Goal: Task Accomplishment & Management: Manage account settings

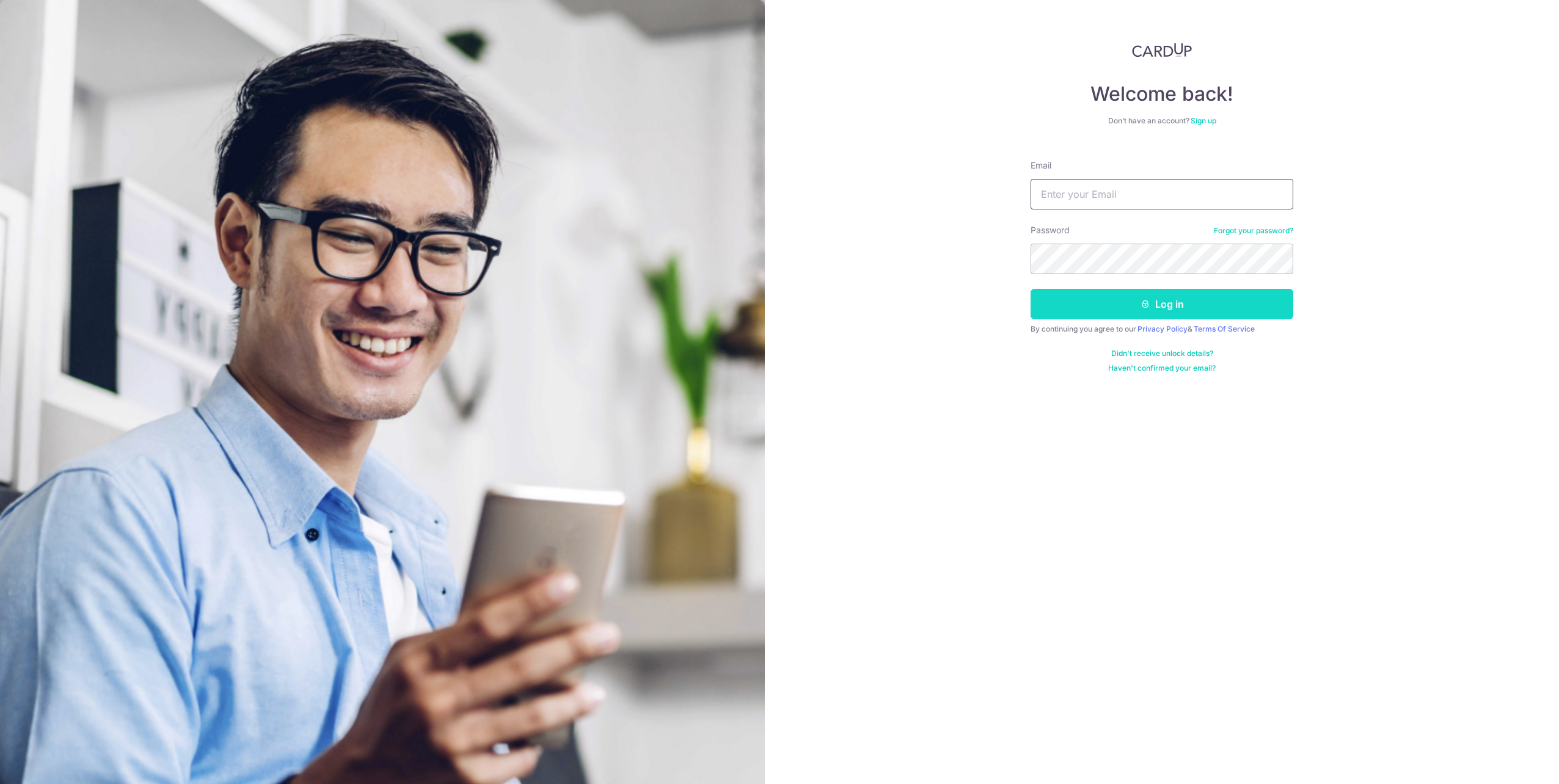
type input "Yam_TM@hotmail.com"
click at [1102, 307] on button "Log in" at bounding box center [1162, 304] width 263 height 30
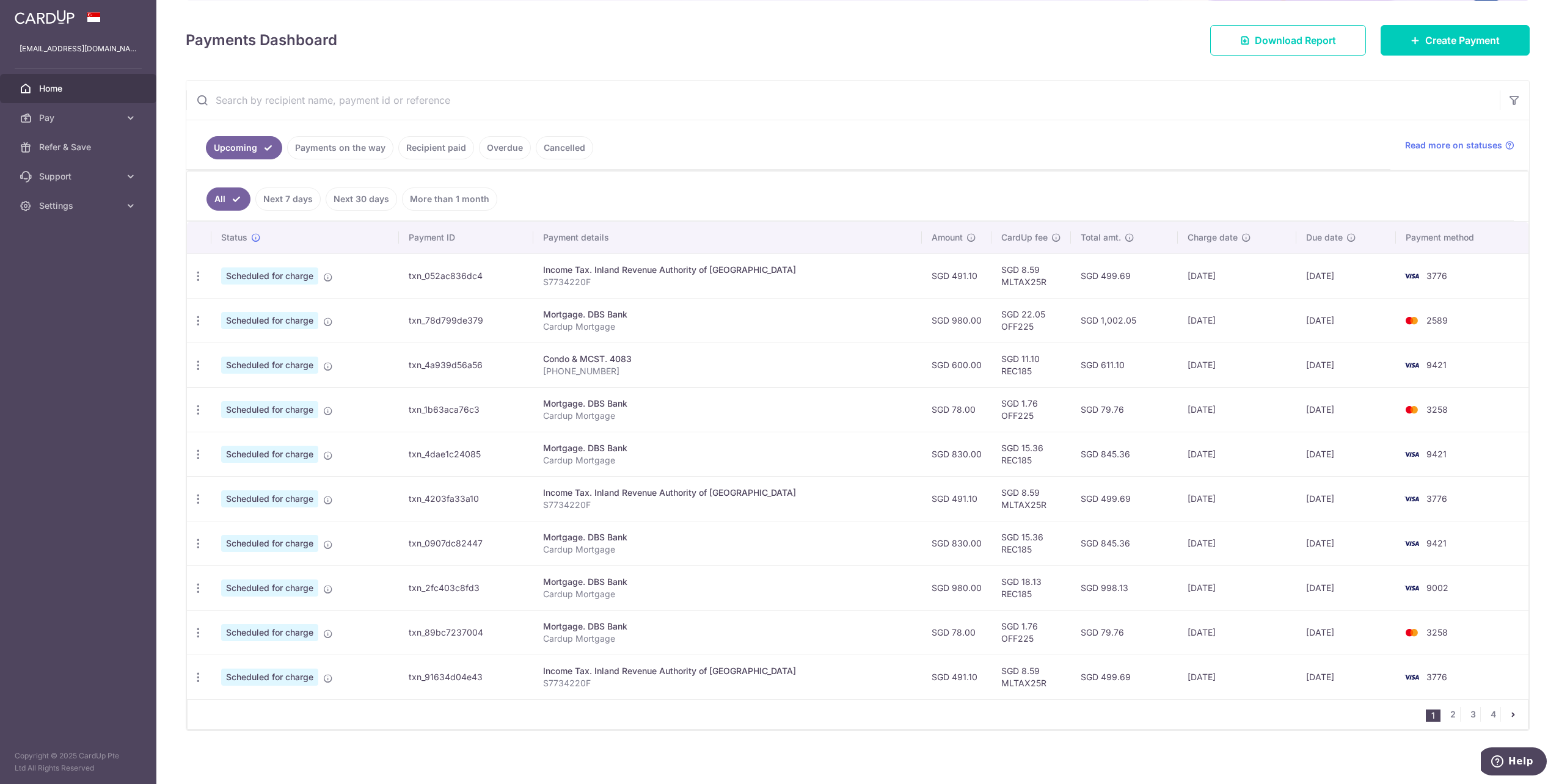
scroll to position [146, 0]
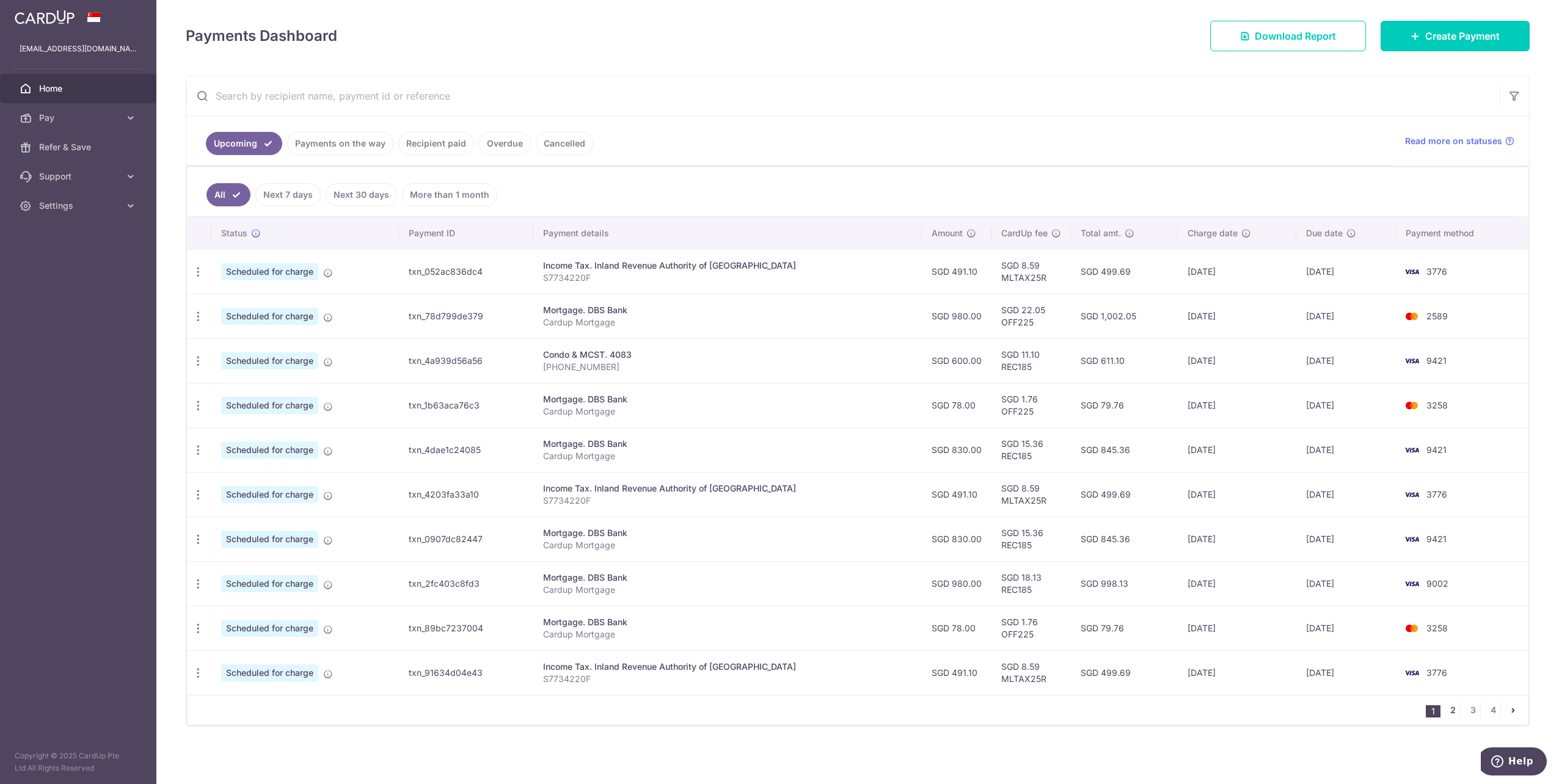
click at [1448, 708] on link "2" at bounding box center [1452, 709] width 14 height 14
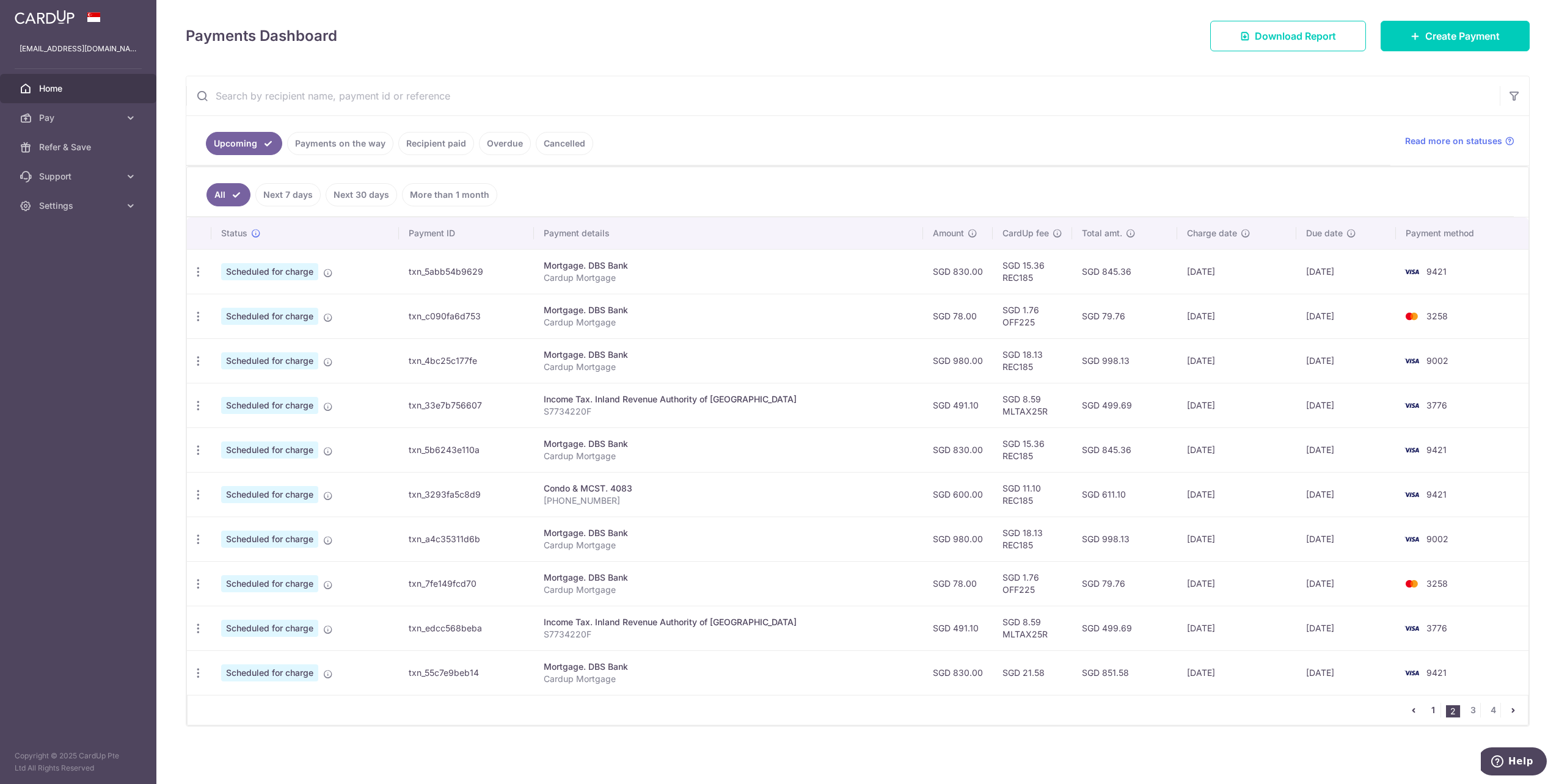
click at [1427, 714] on link "1" at bounding box center [1433, 709] width 14 height 14
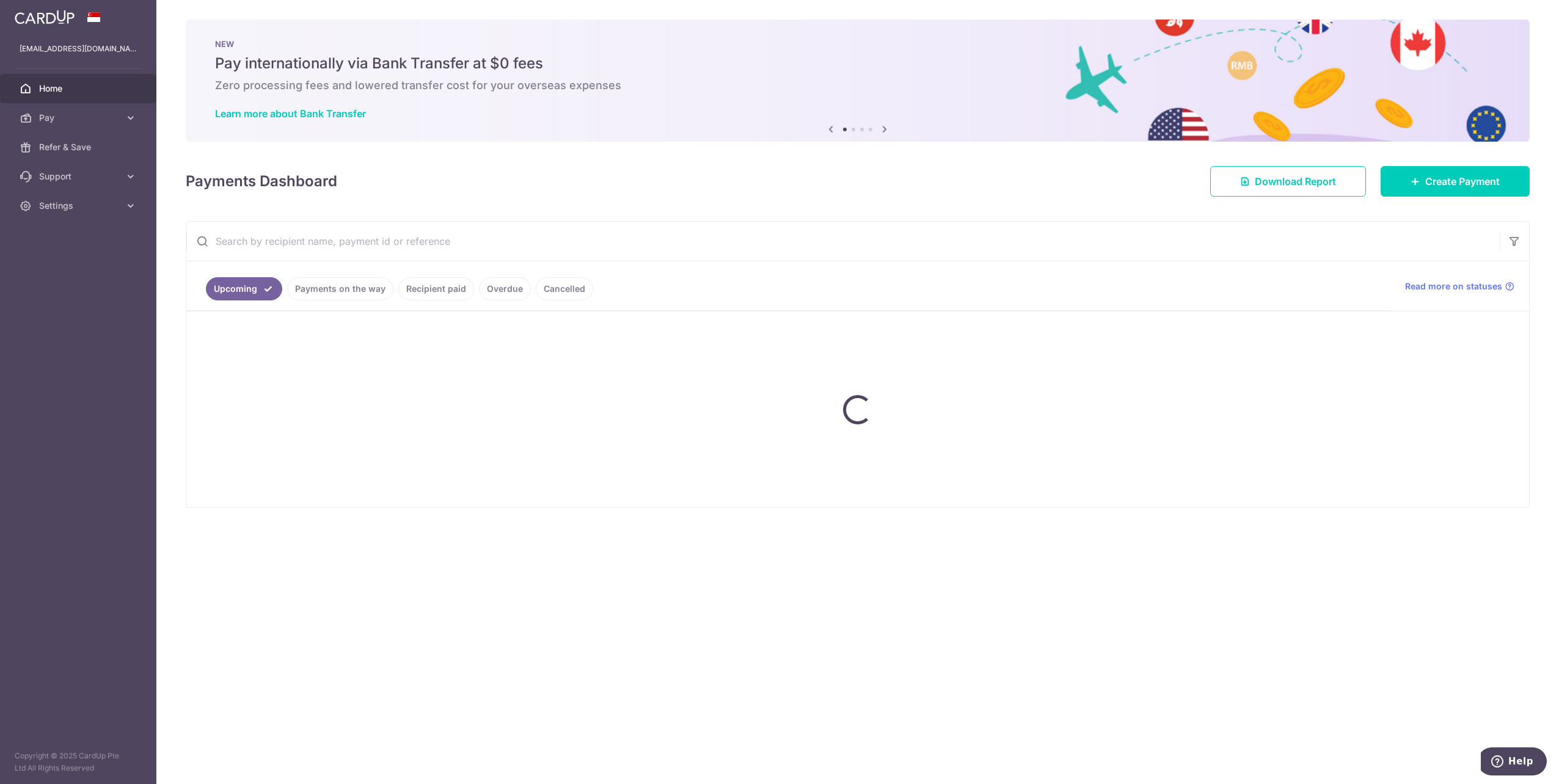
scroll to position [0, 0]
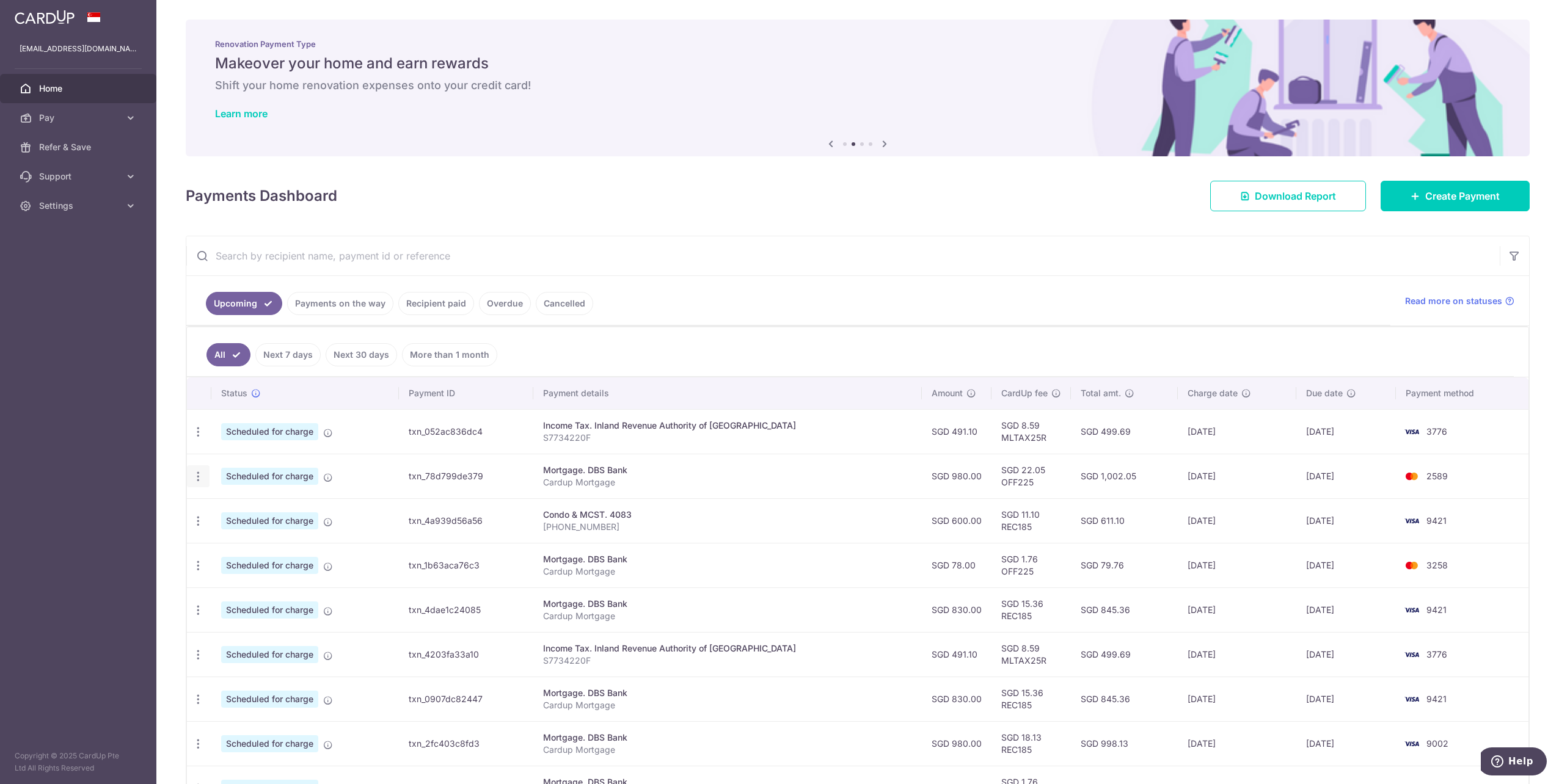
click at [199, 476] on icon "button" at bounding box center [198, 476] width 13 height 13
click at [680, 487] on p "Cardup Mortgage" at bounding box center [727, 482] width 369 height 13
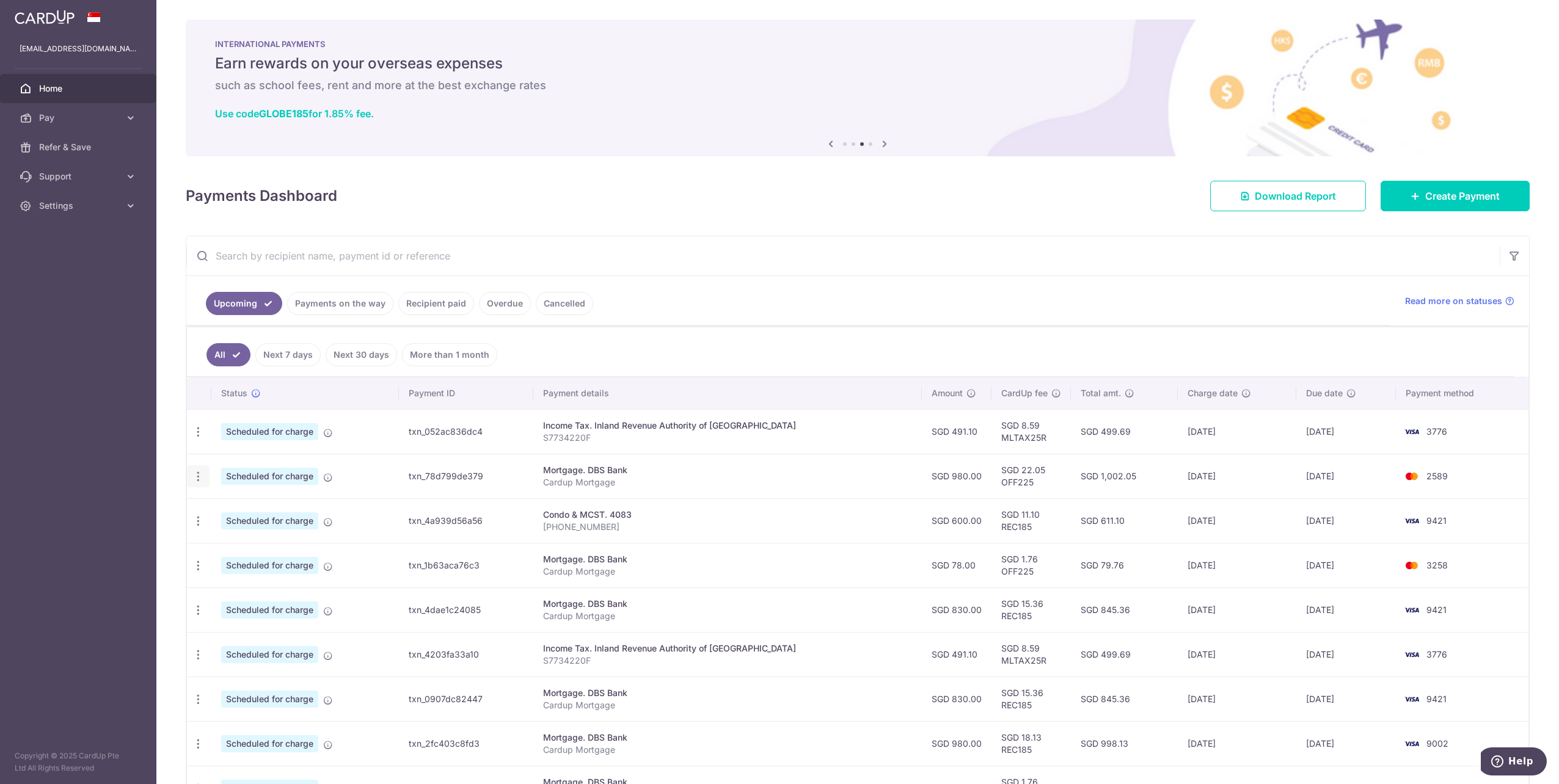
click at [199, 477] on icon "button" at bounding box center [198, 476] width 13 height 13
click at [270, 508] on span "Update payment" at bounding box center [263, 509] width 83 height 14
radio input "true"
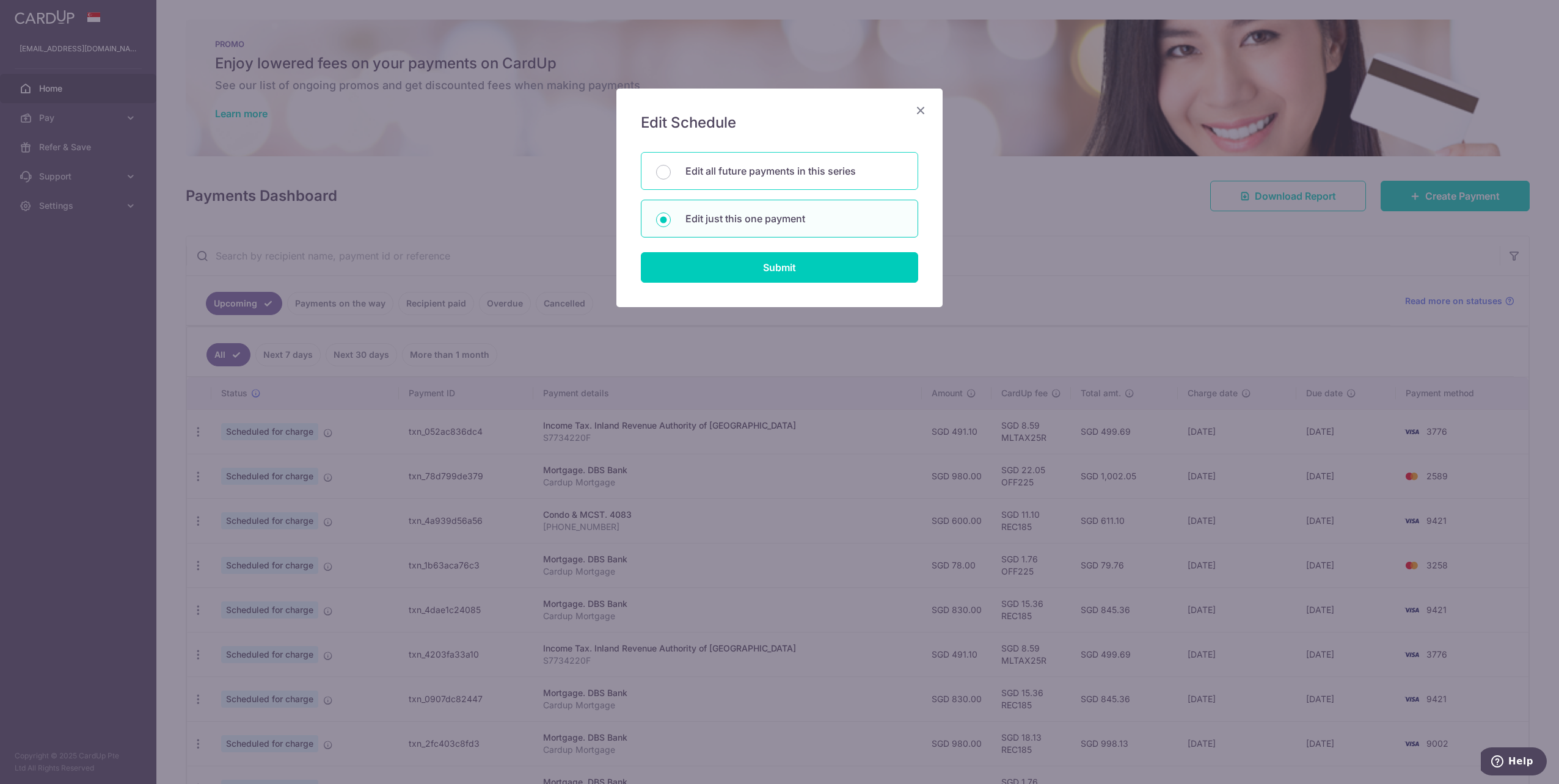
click at [820, 178] on p "Edit all future payments in this series" at bounding box center [794, 170] width 218 height 14
click at [671, 178] on input "Edit all future payments in this series" at bounding box center [663, 172] width 14 height 14
radio input "true"
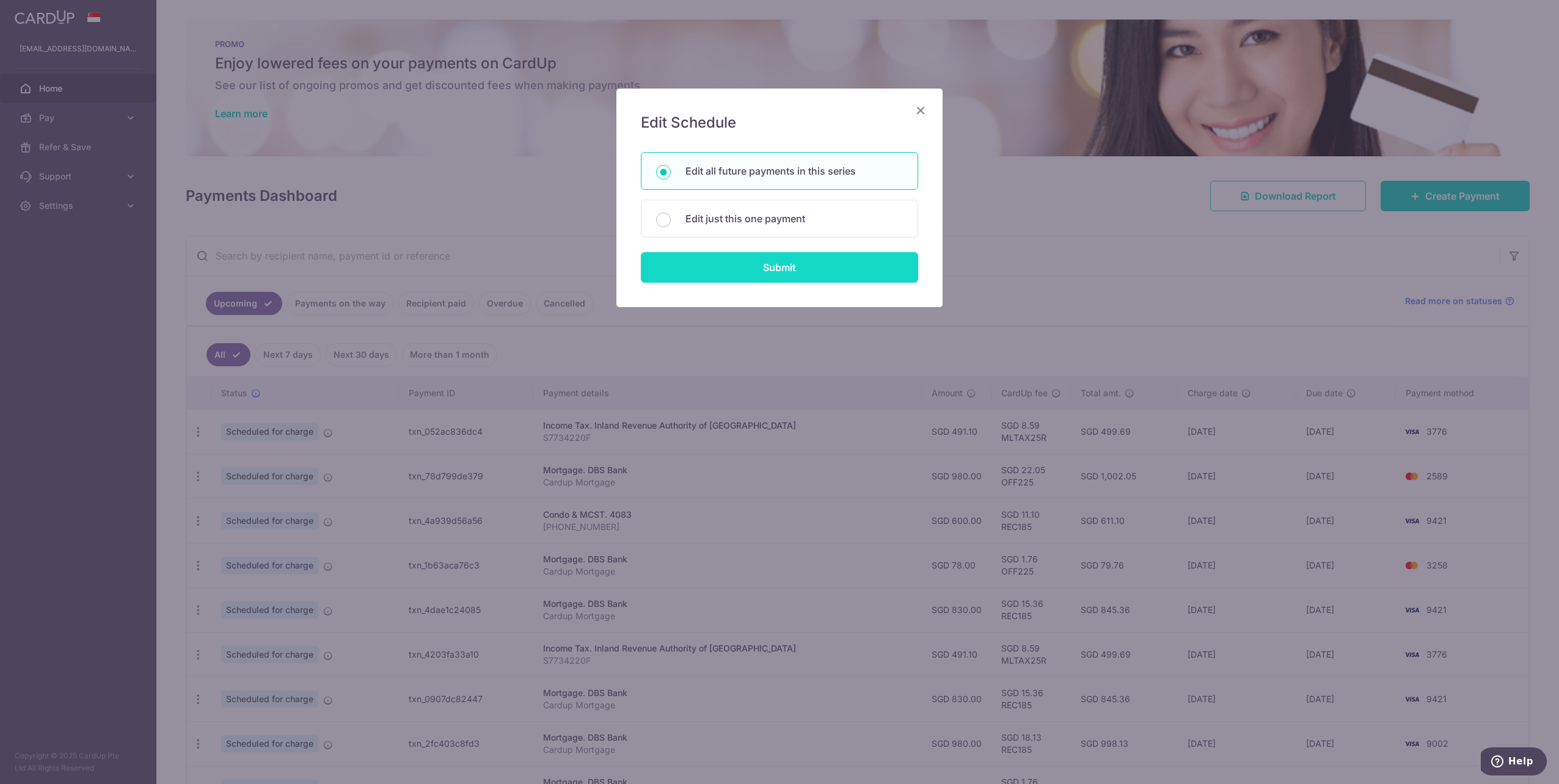
click at [808, 266] on input "Submit" at bounding box center [779, 267] width 277 height 30
radio input "true"
type input "980.00"
type input "Cardup Mortgage"
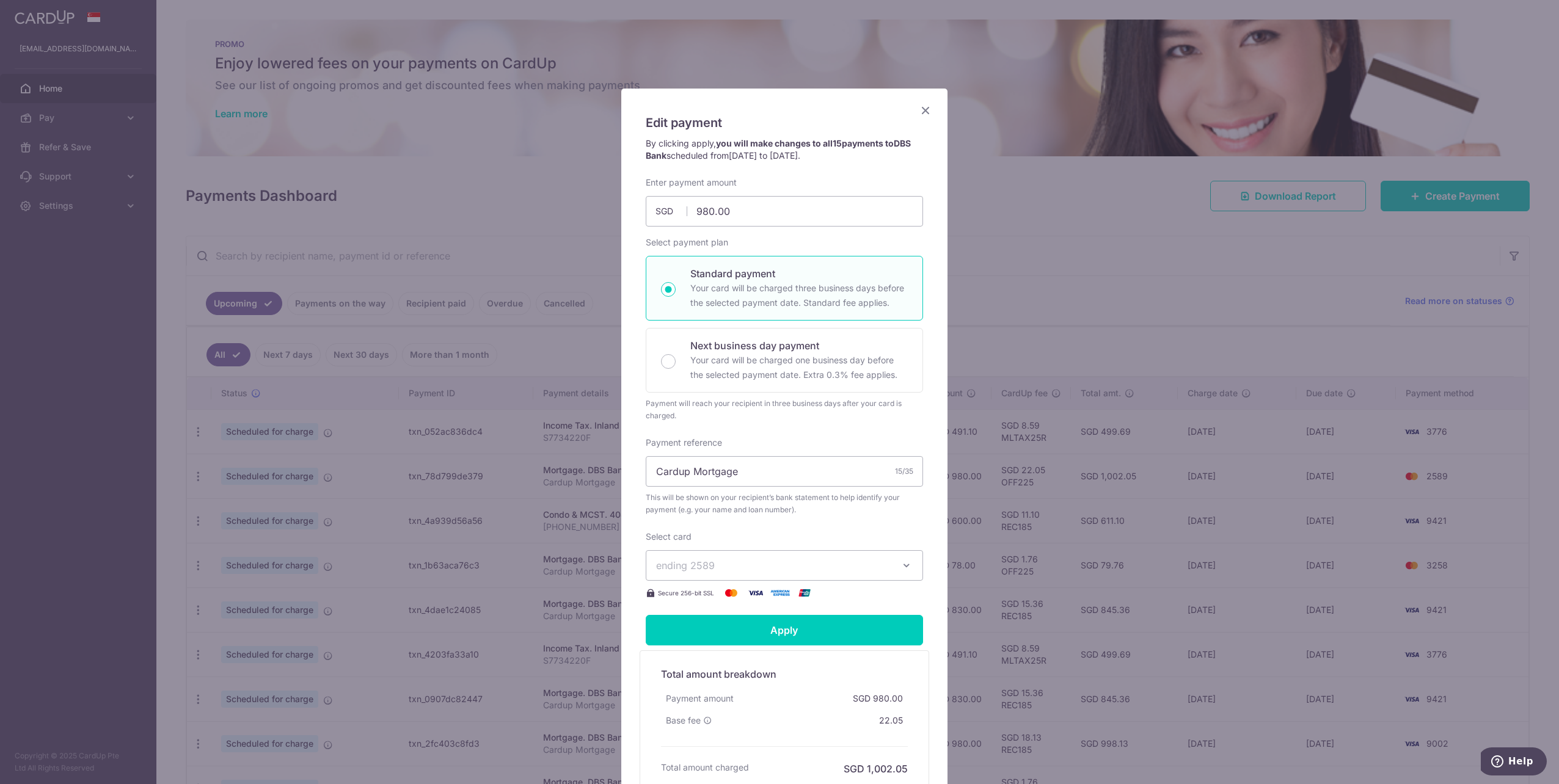
click at [792, 569] on span "ending 2589" at bounding box center [773, 565] width 235 height 14
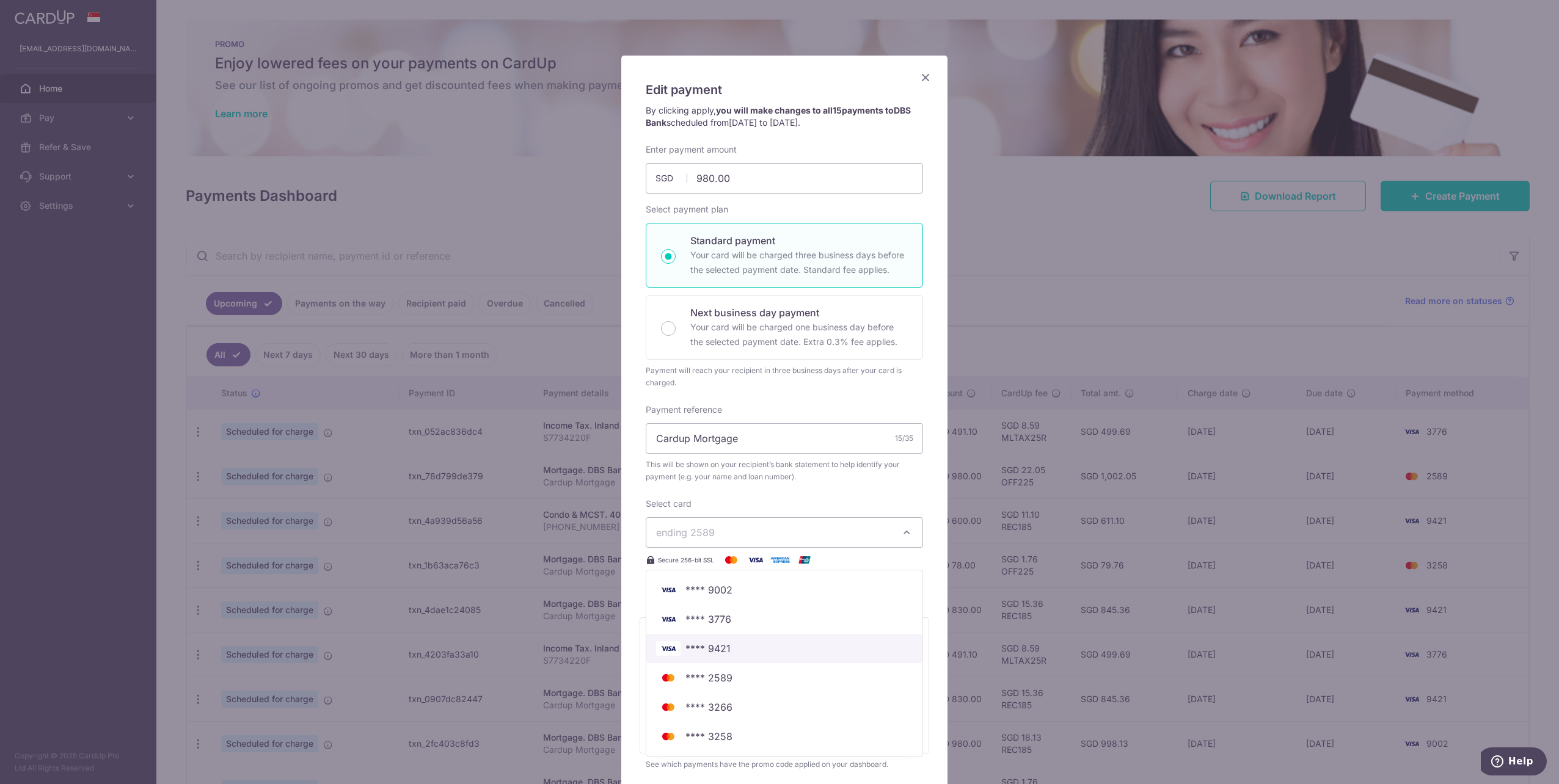
scroll to position [61, 0]
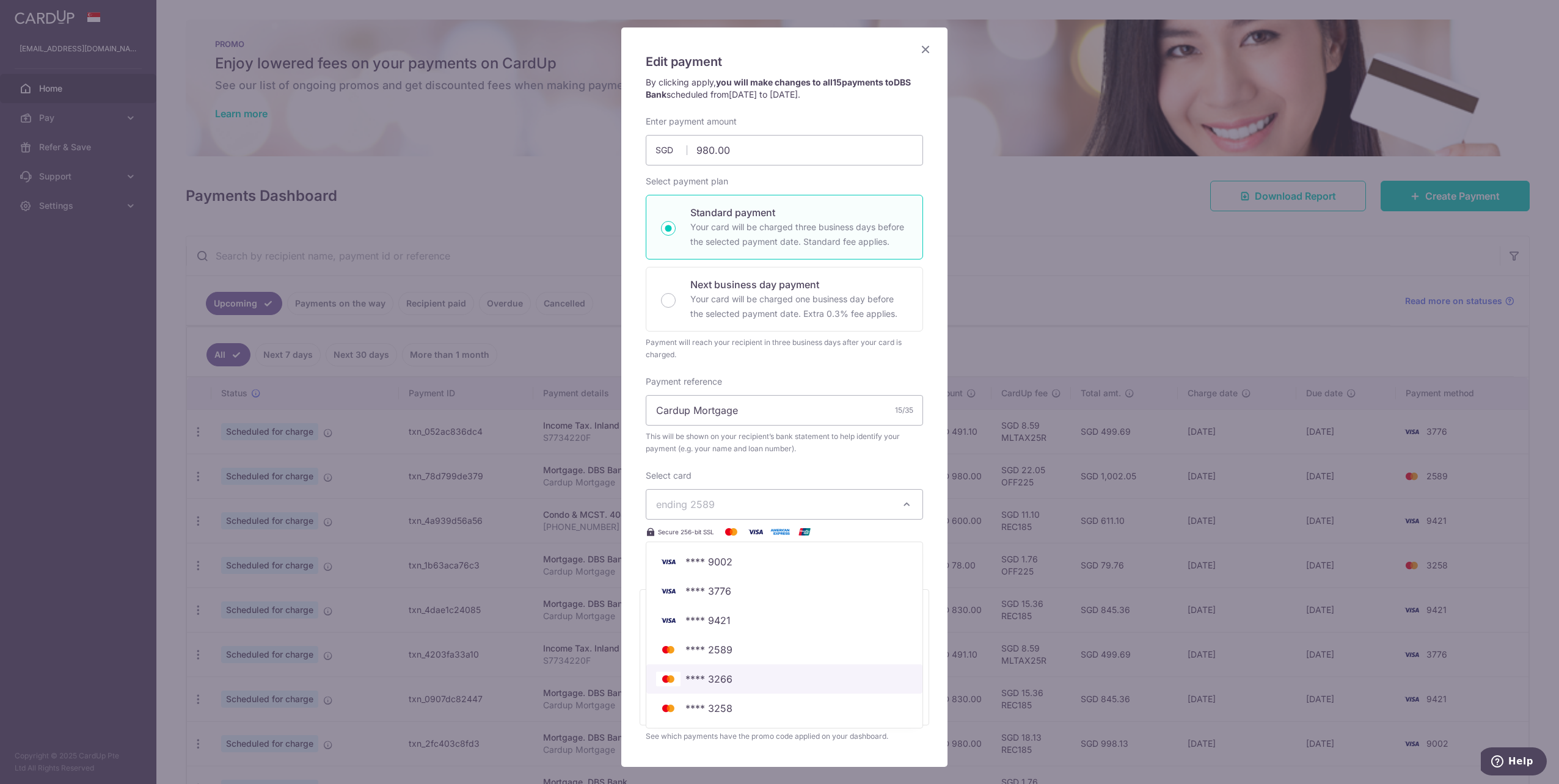
click at [734, 679] on span "**** 3266" at bounding box center [784, 678] width 256 height 14
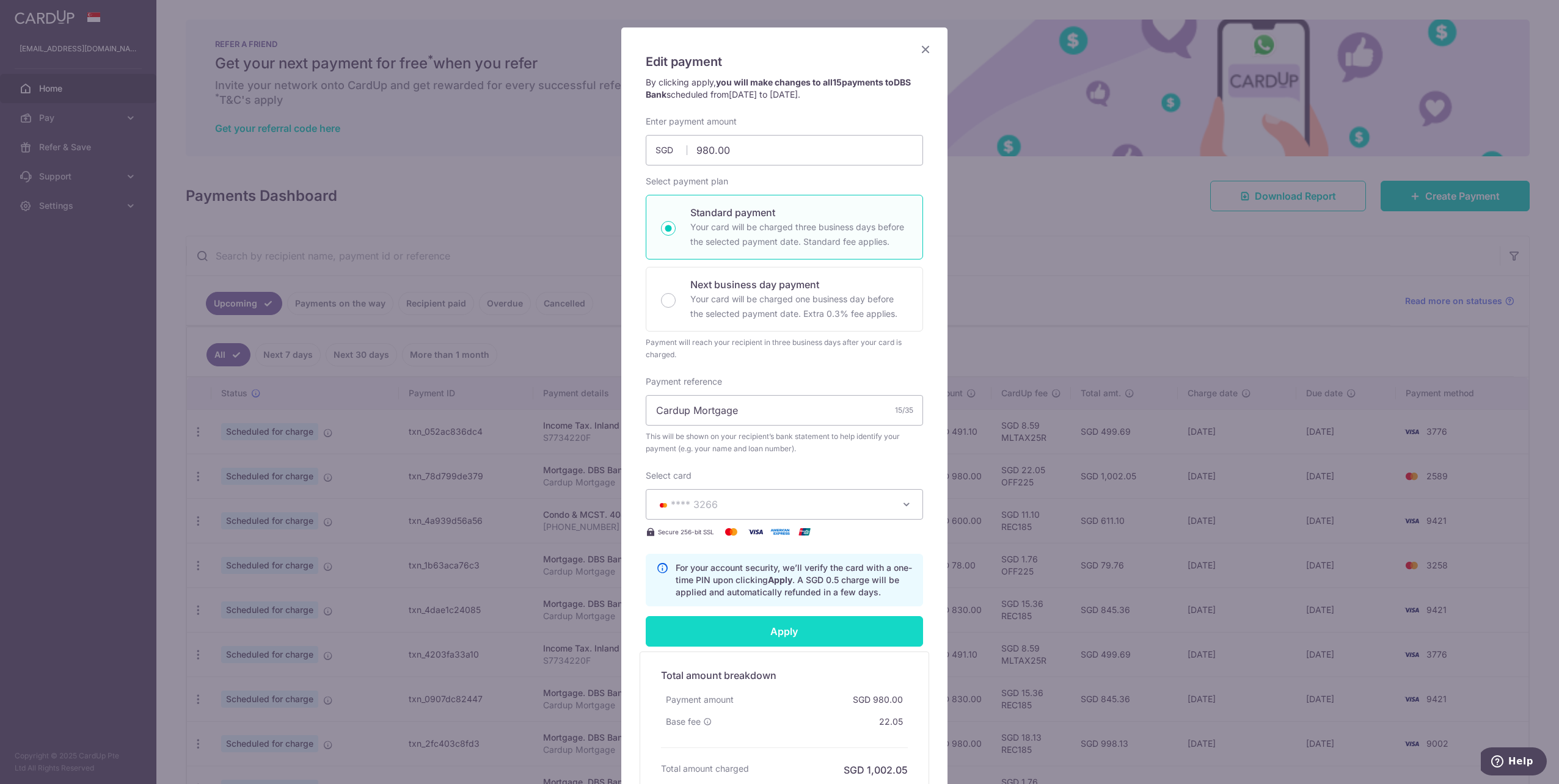
click at [807, 636] on input "Apply" at bounding box center [784, 632] width 277 height 30
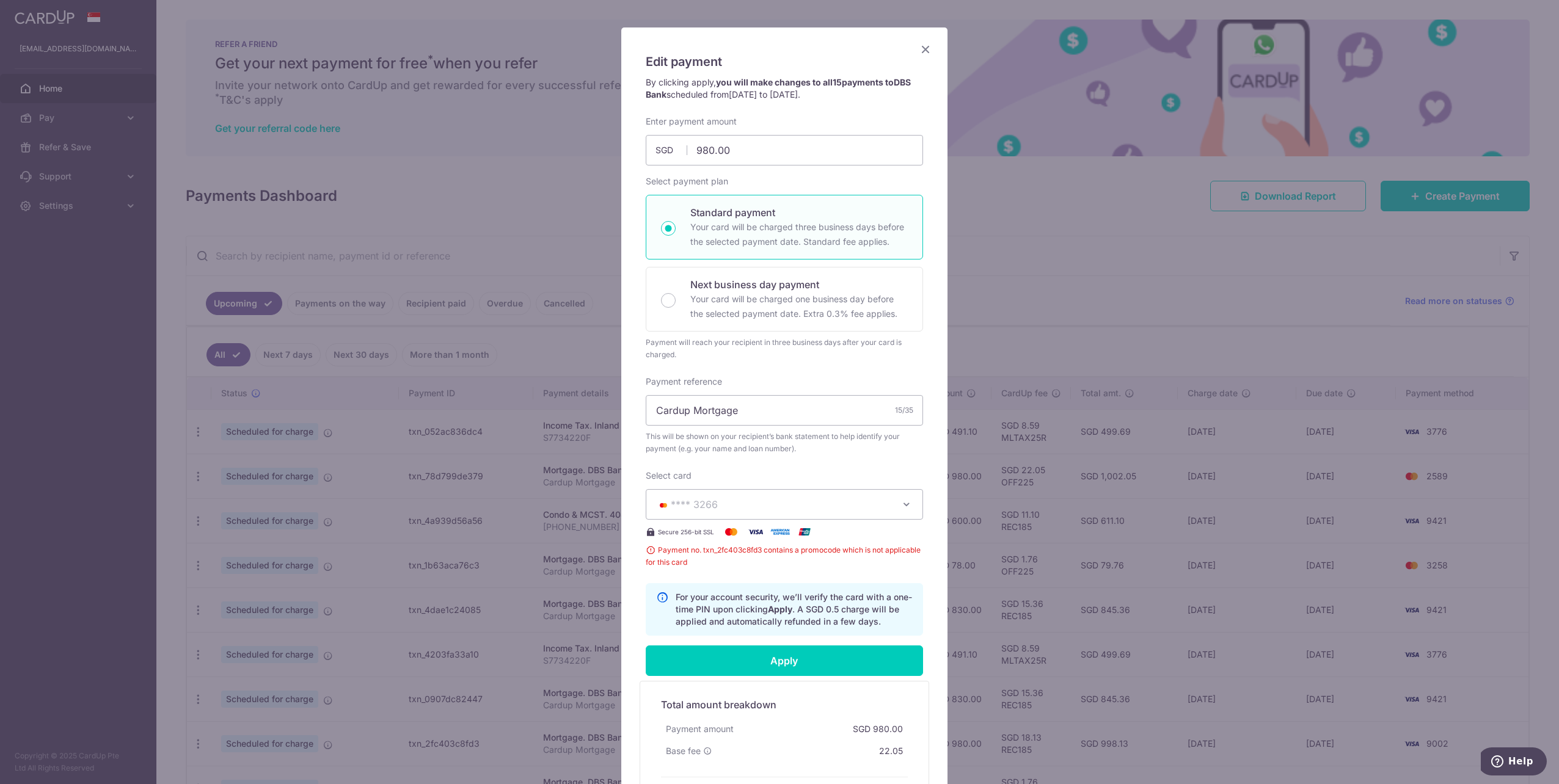
click at [919, 49] on icon "Close" at bounding box center [925, 49] width 14 height 15
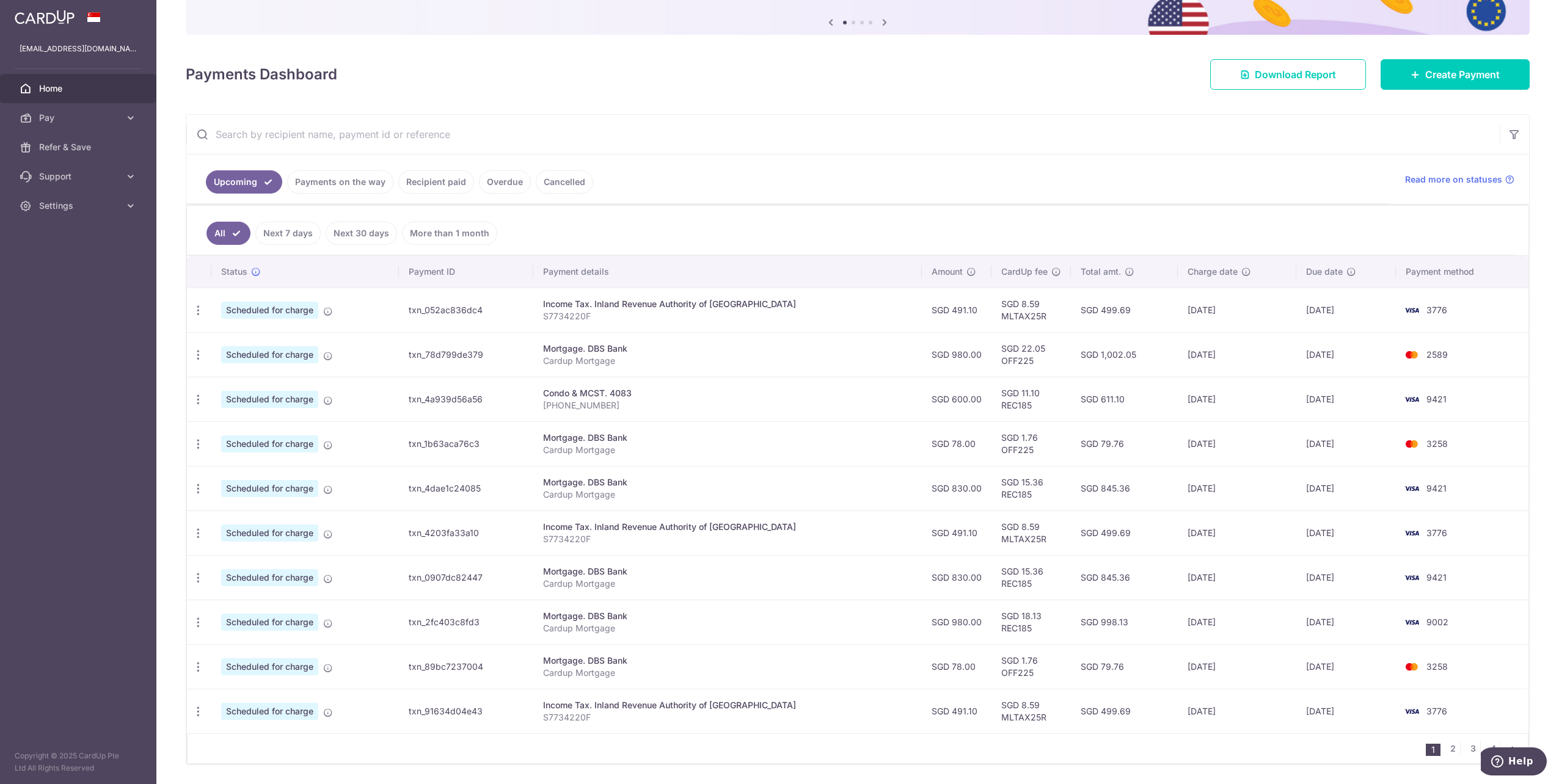
scroll to position [122, 0]
click at [193, 348] on icon "button" at bounding box center [198, 354] width 13 height 13
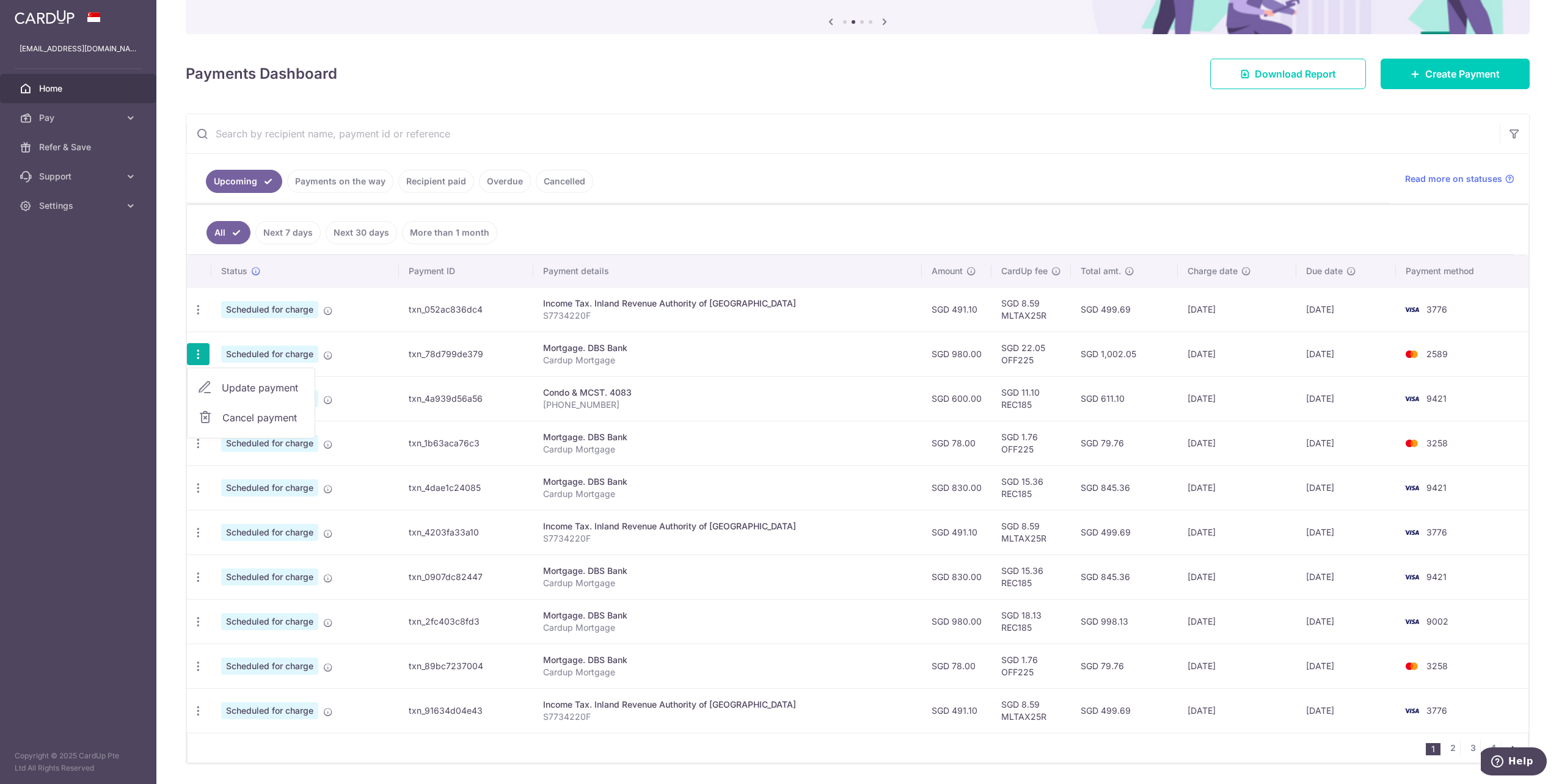
click at [256, 391] on span "Update payment" at bounding box center [263, 387] width 83 height 14
radio input "true"
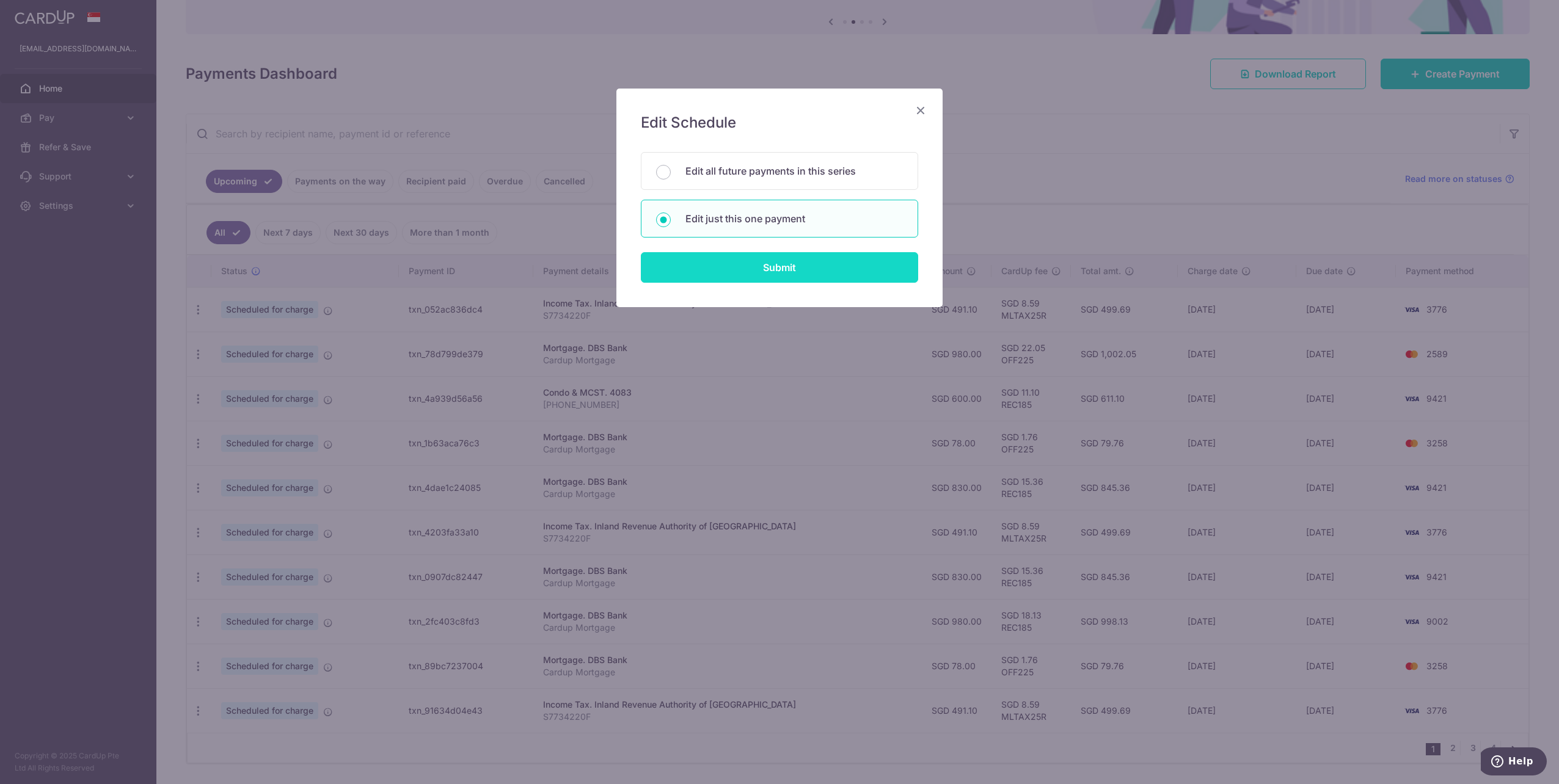
click at [779, 277] on input "Submit" at bounding box center [779, 267] width 277 height 30
radio input "true"
type input "980.00"
type input "[DATE]"
type input "Cardup Mortgage"
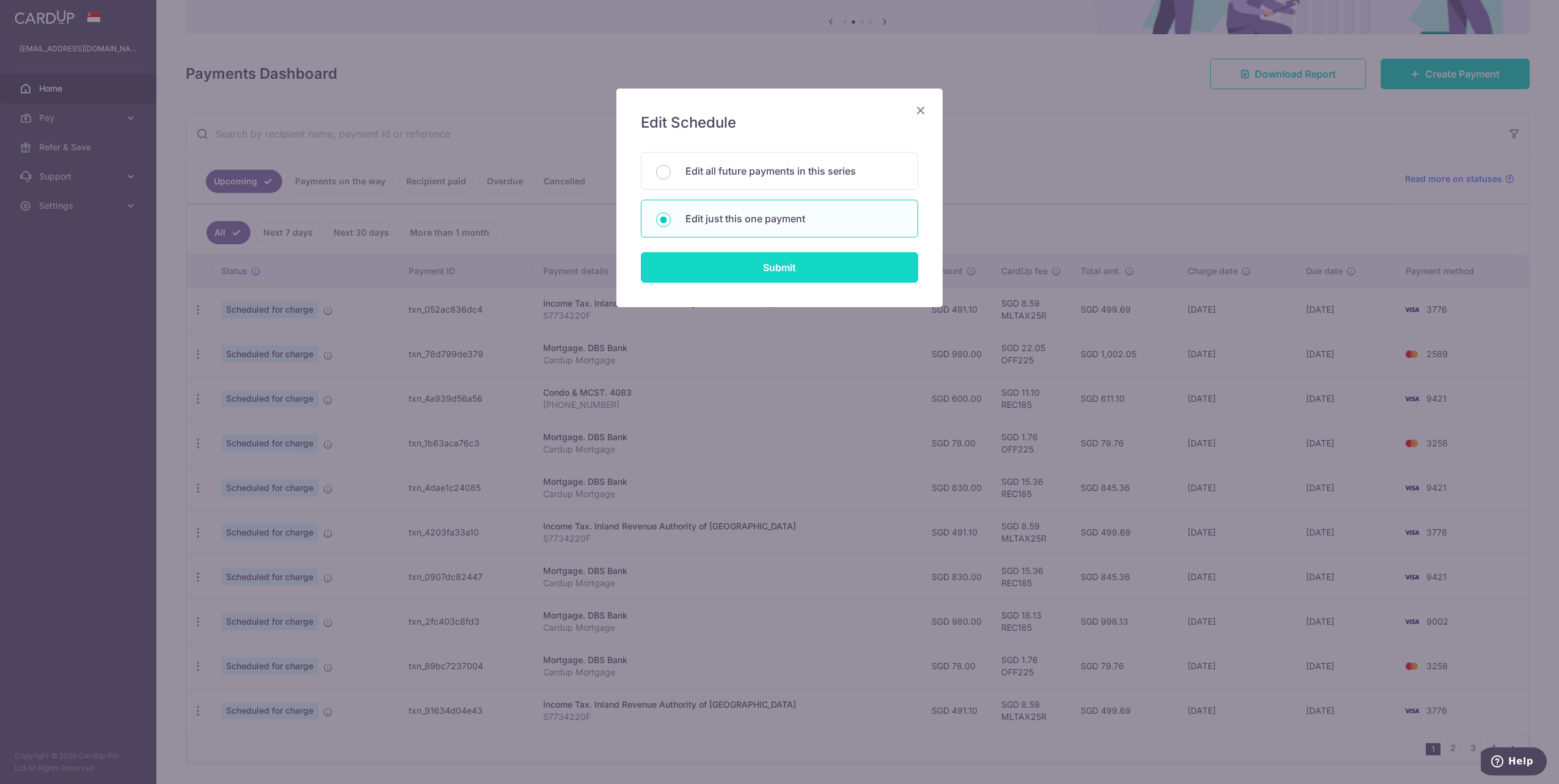
type input "OFF225"
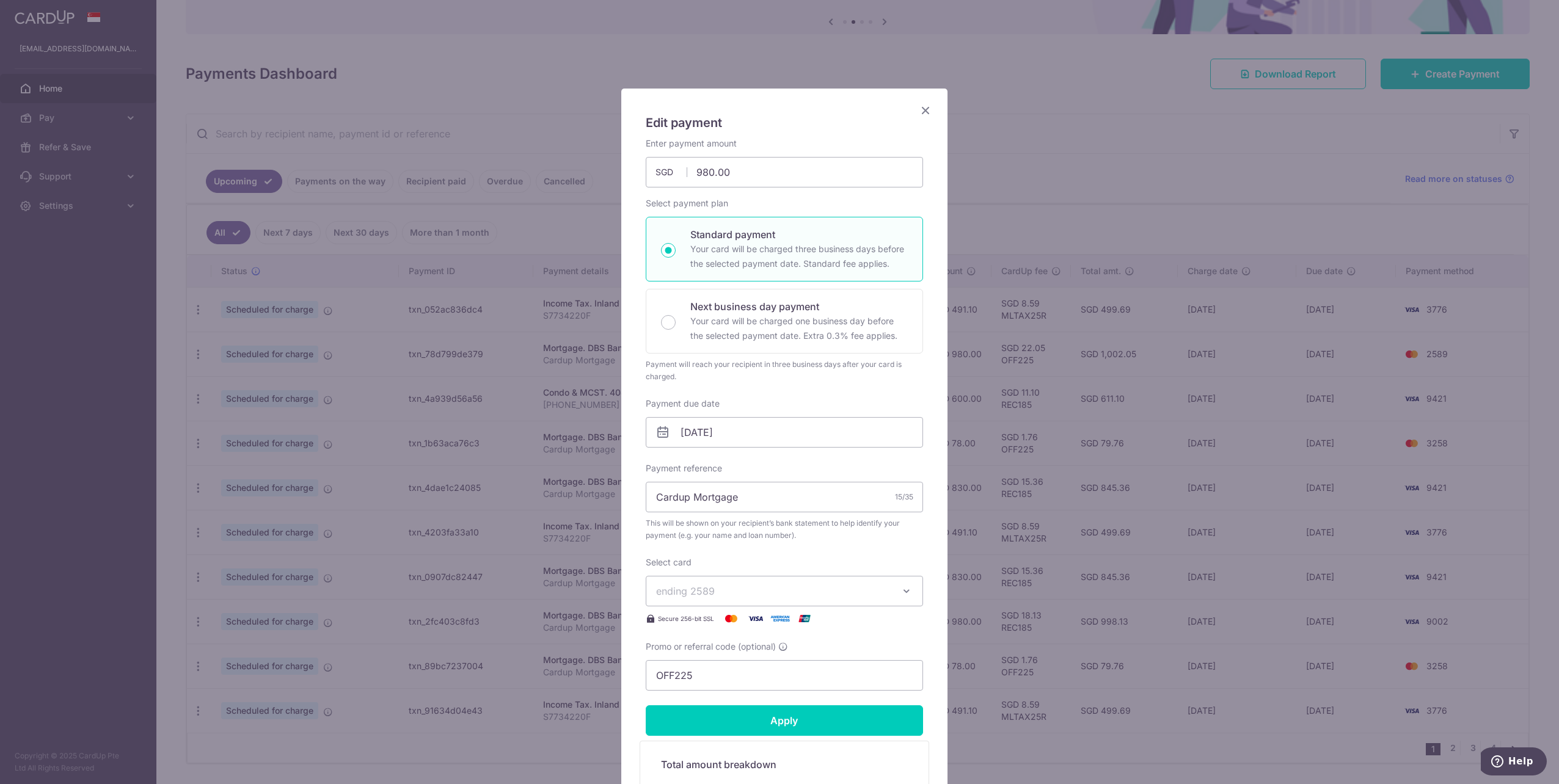
click at [813, 593] on span "ending 2589" at bounding box center [773, 591] width 235 height 14
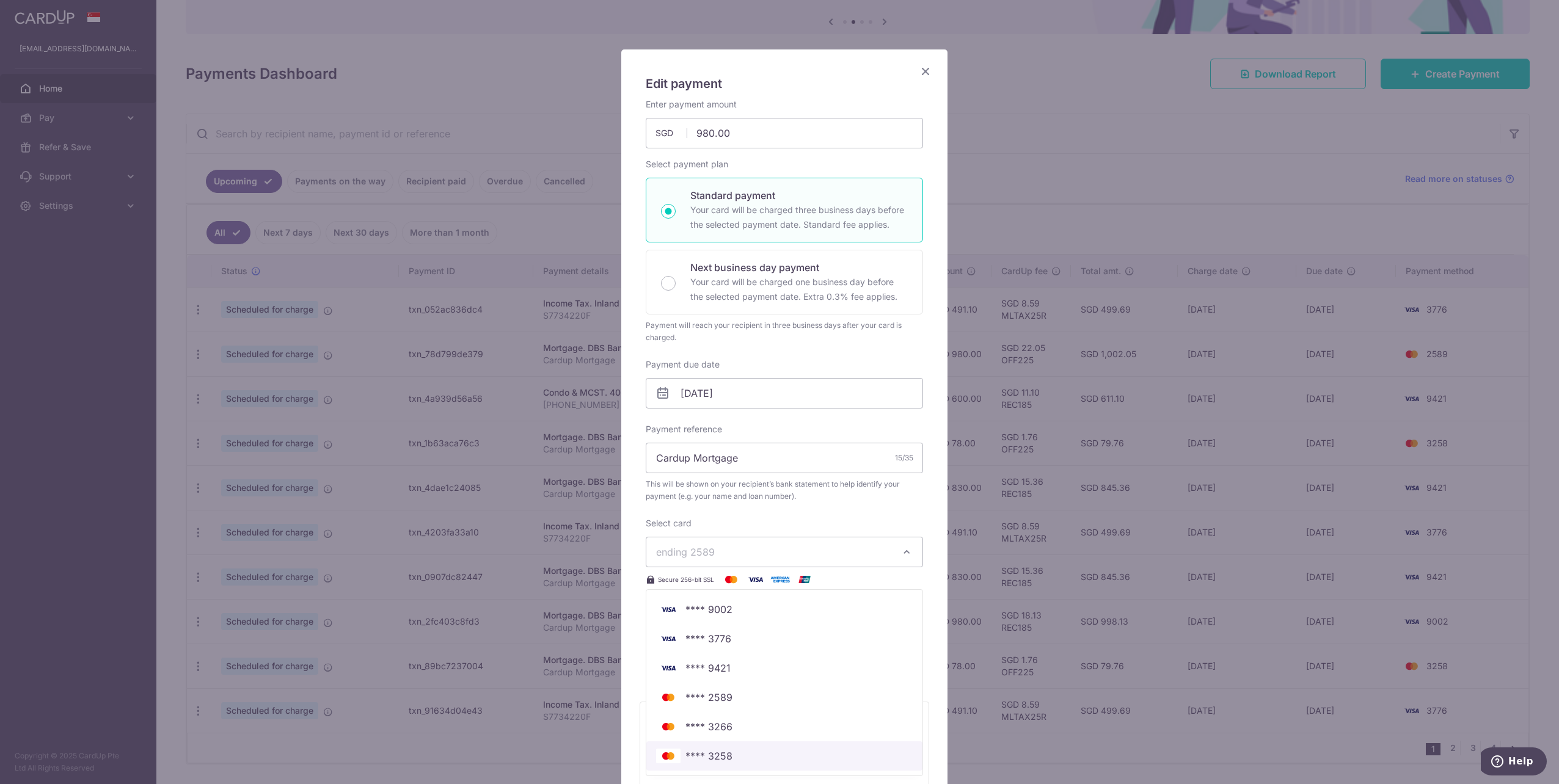
scroll to position [61, 0]
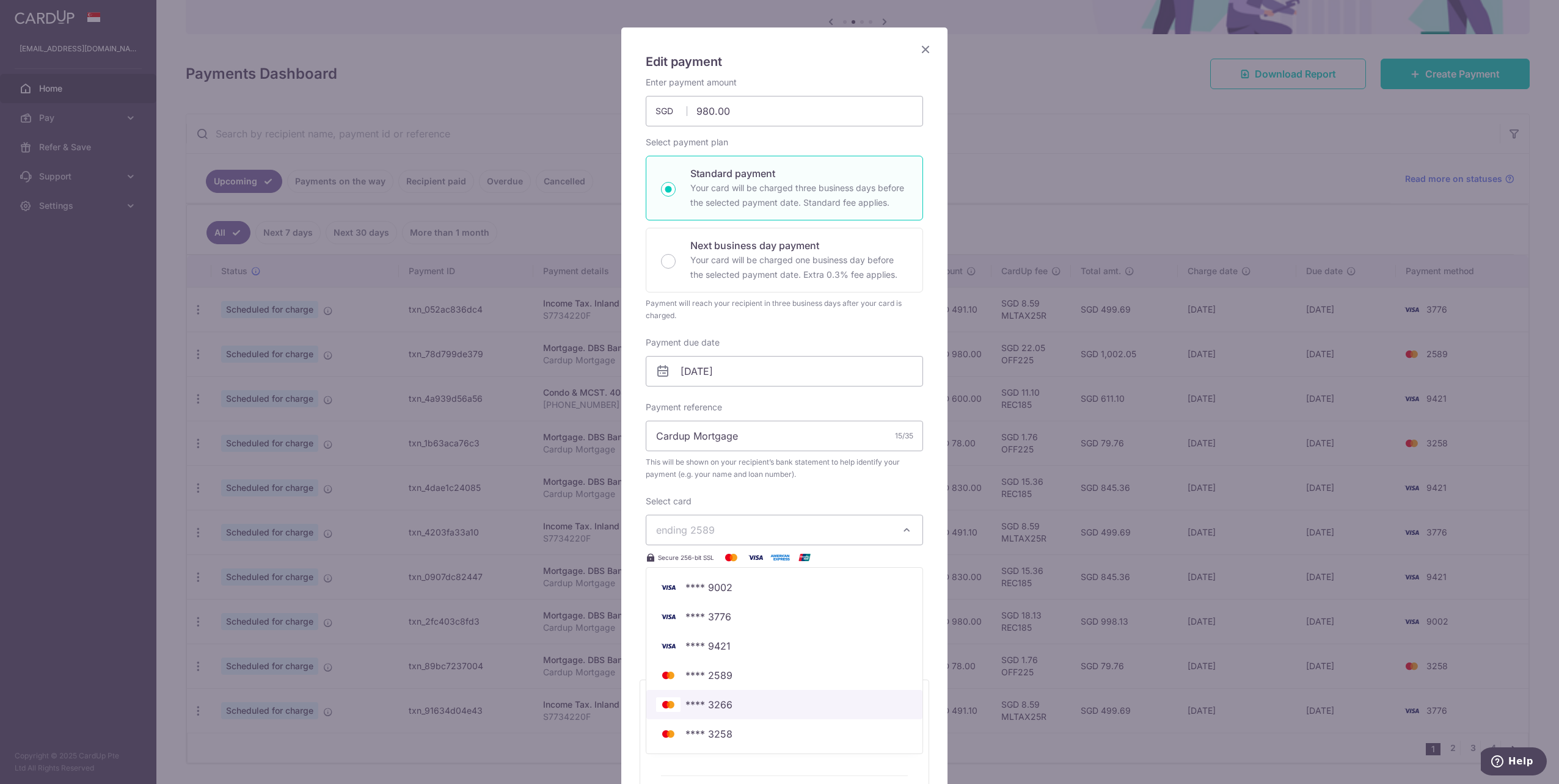
click at [741, 702] on span "**** 3266" at bounding box center [784, 704] width 256 height 14
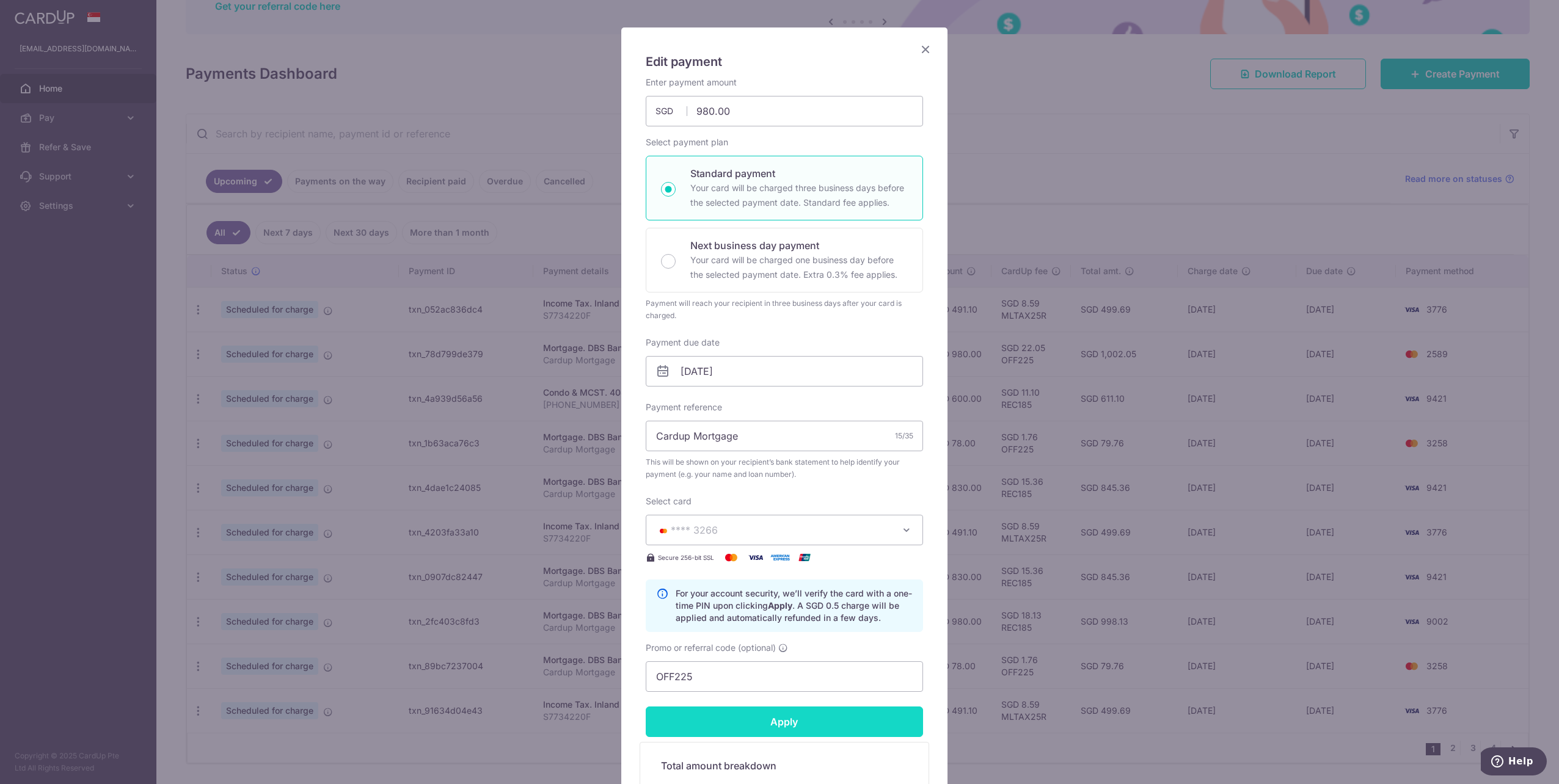
click at [788, 723] on input "Apply" at bounding box center [784, 722] width 277 height 30
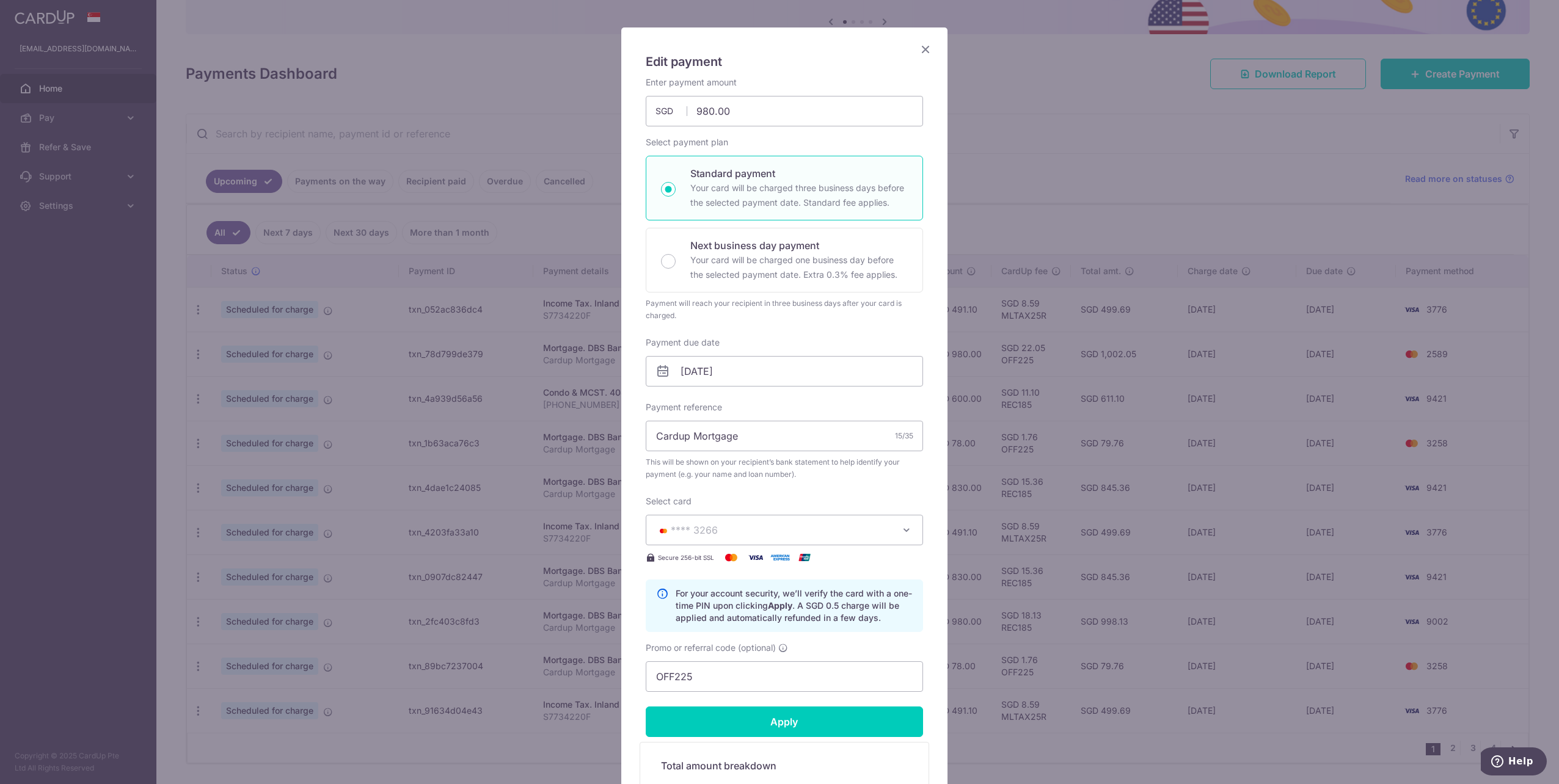
click at [918, 44] on icon "Close" at bounding box center [925, 49] width 14 height 15
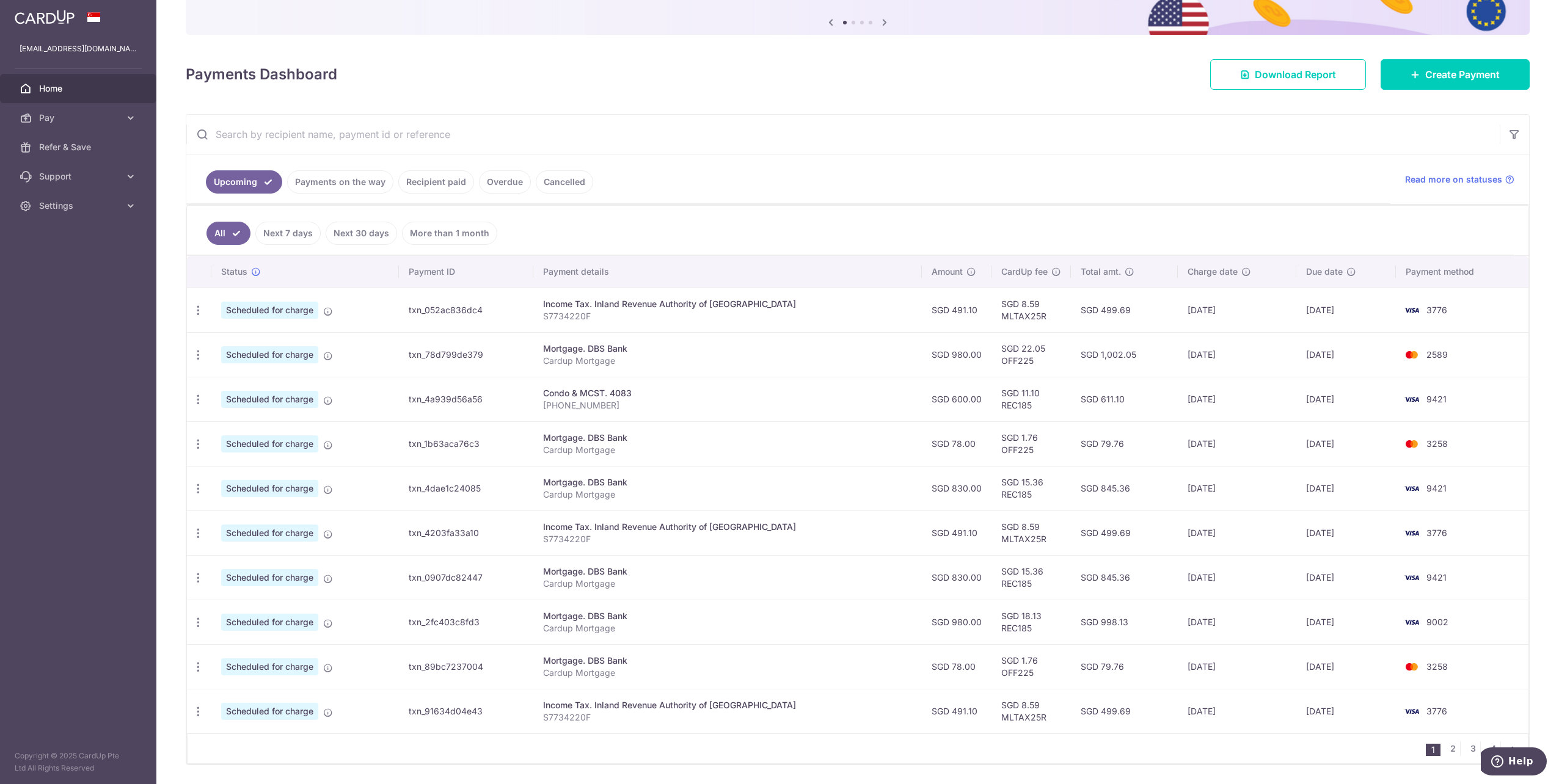
scroll to position [122, 0]
click at [202, 350] on icon "button" at bounding box center [198, 354] width 13 height 13
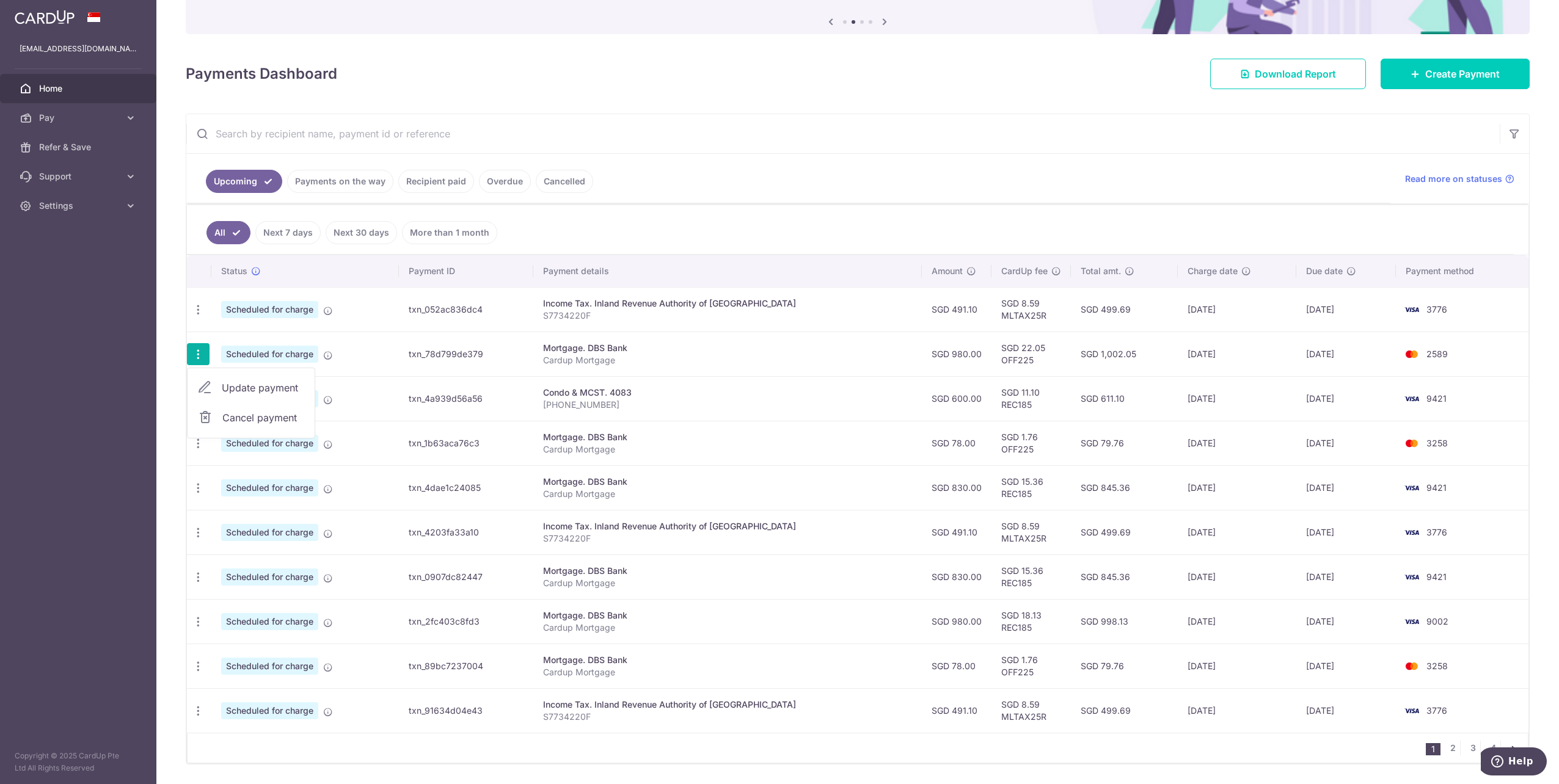
click at [268, 393] on span "Update payment" at bounding box center [263, 387] width 83 height 14
radio input "true"
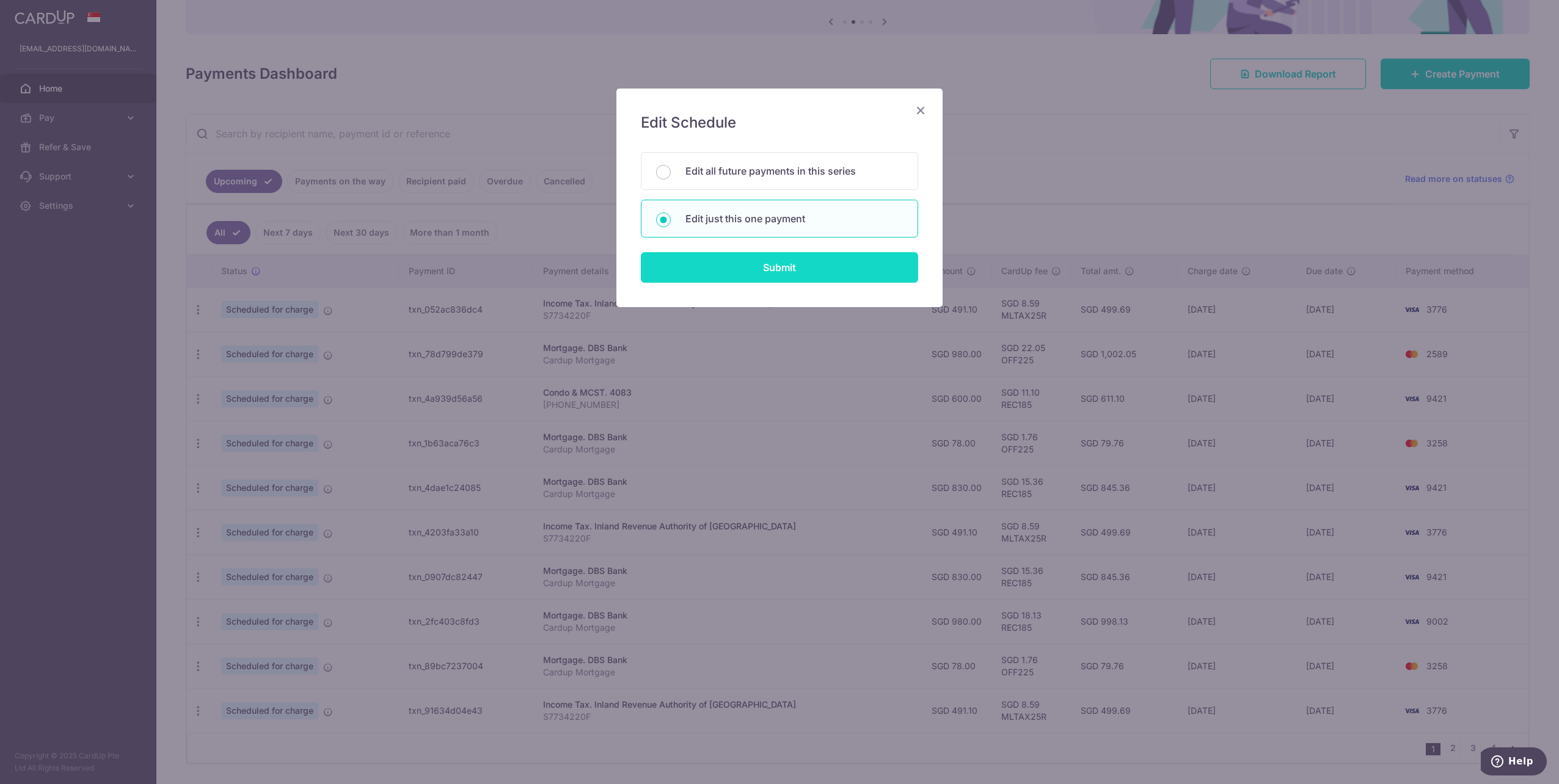
click at [810, 270] on input "Submit" at bounding box center [779, 267] width 277 height 30
radio input "true"
type input "980.00"
type input "[DATE]"
type input "Cardup Mortgage"
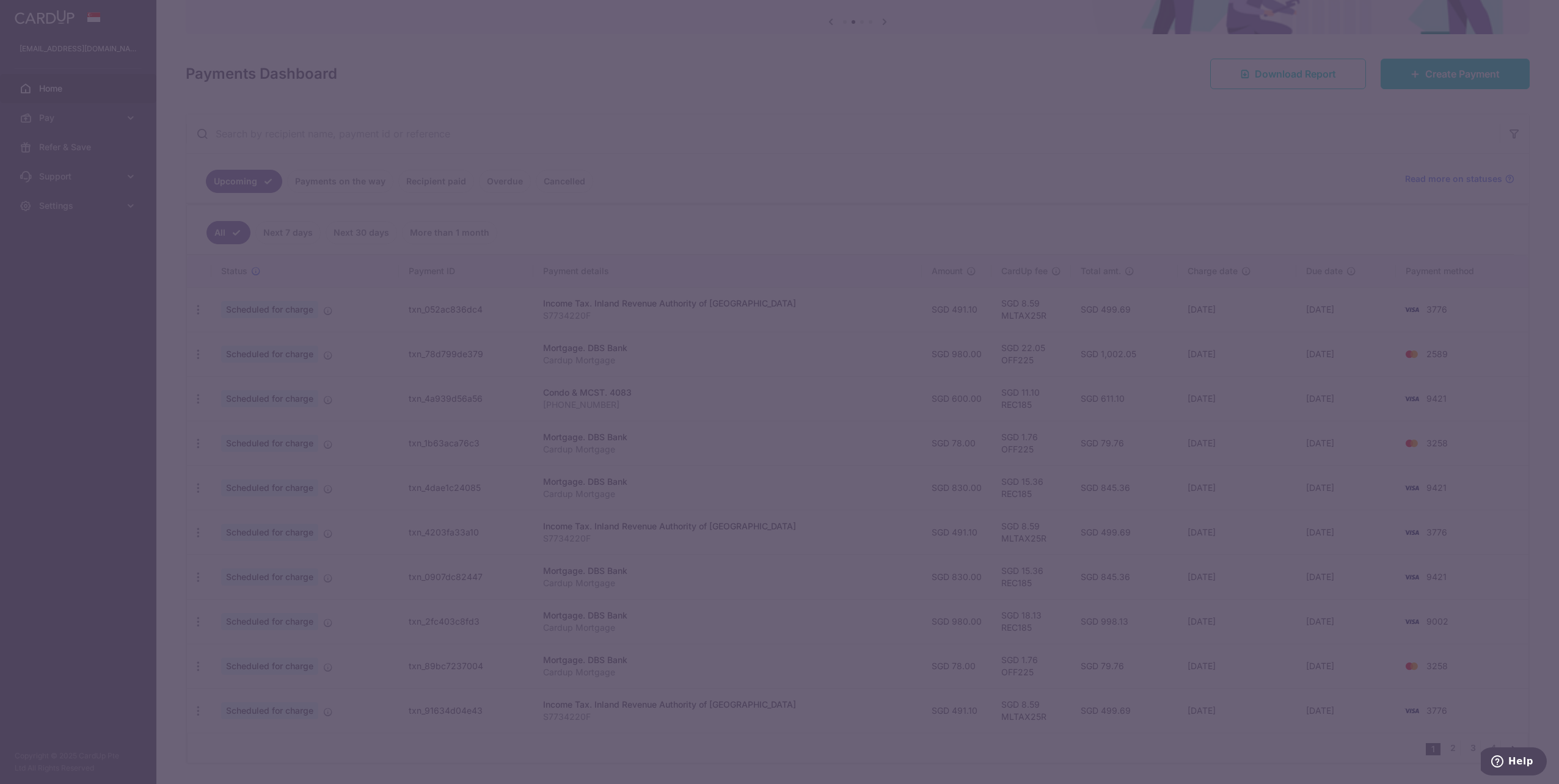
type input "OFF225"
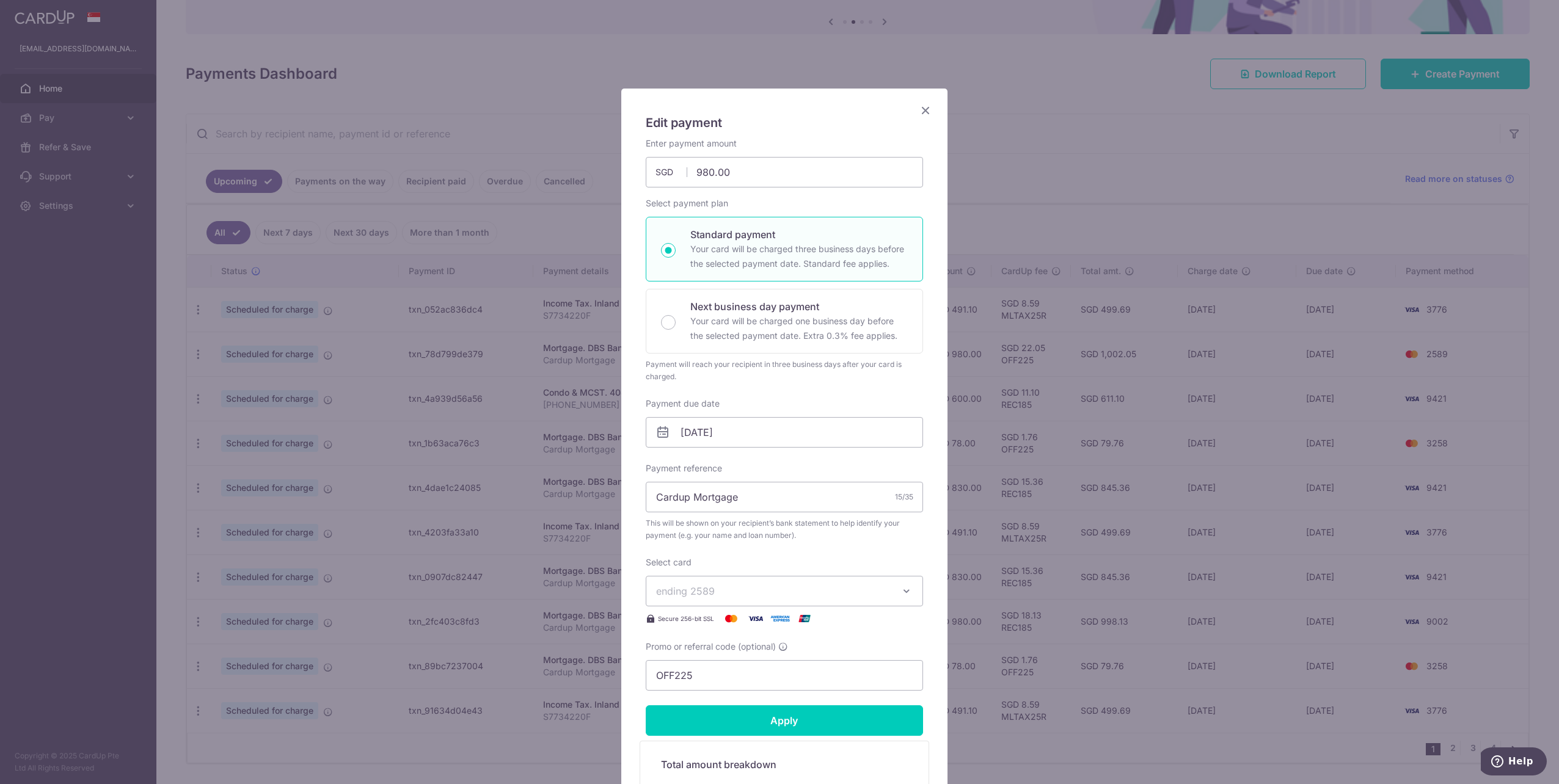
click at [775, 597] on span "ending 2589" at bounding box center [773, 591] width 235 height 14
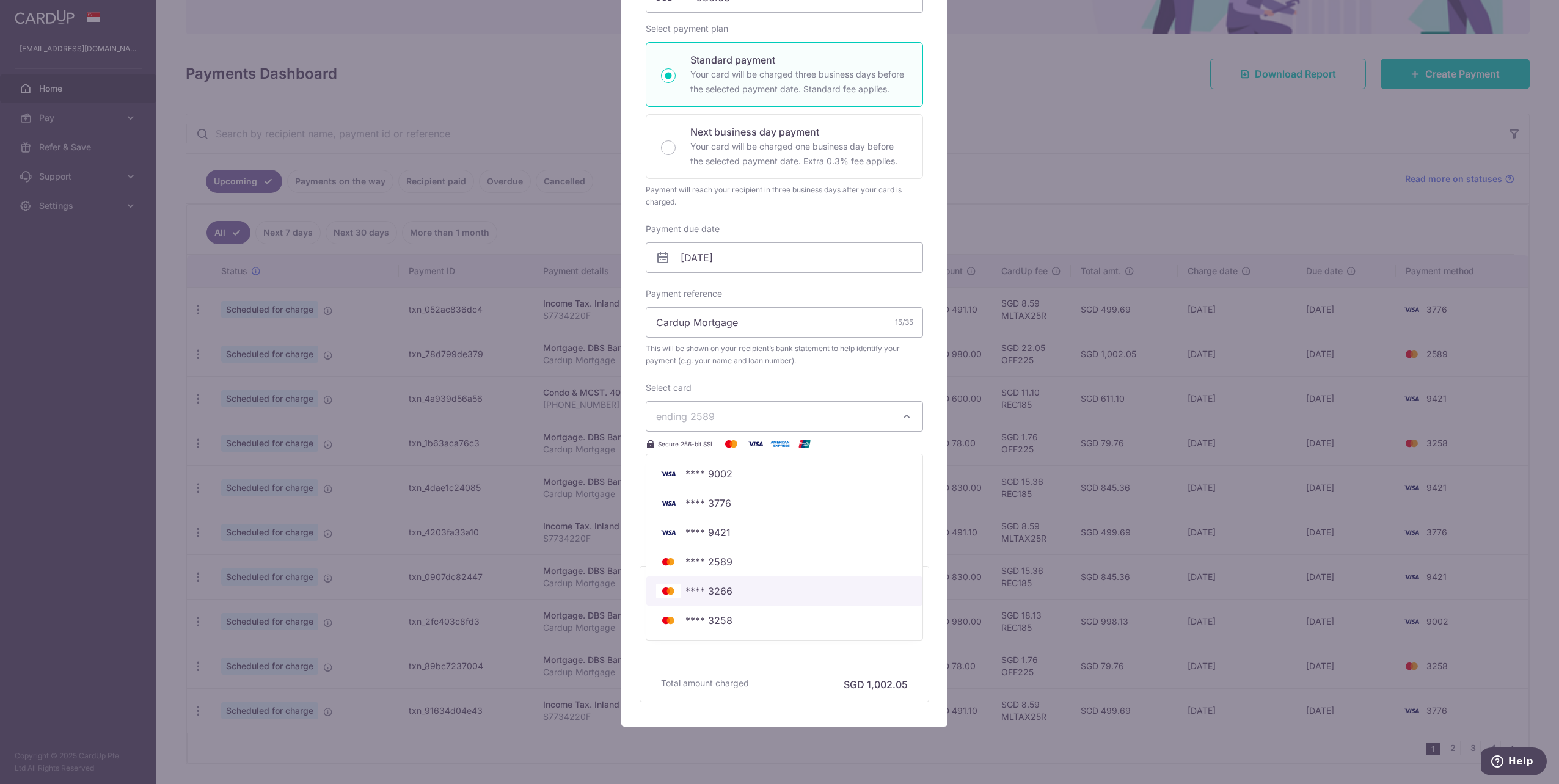
scroll to position [206, 0]
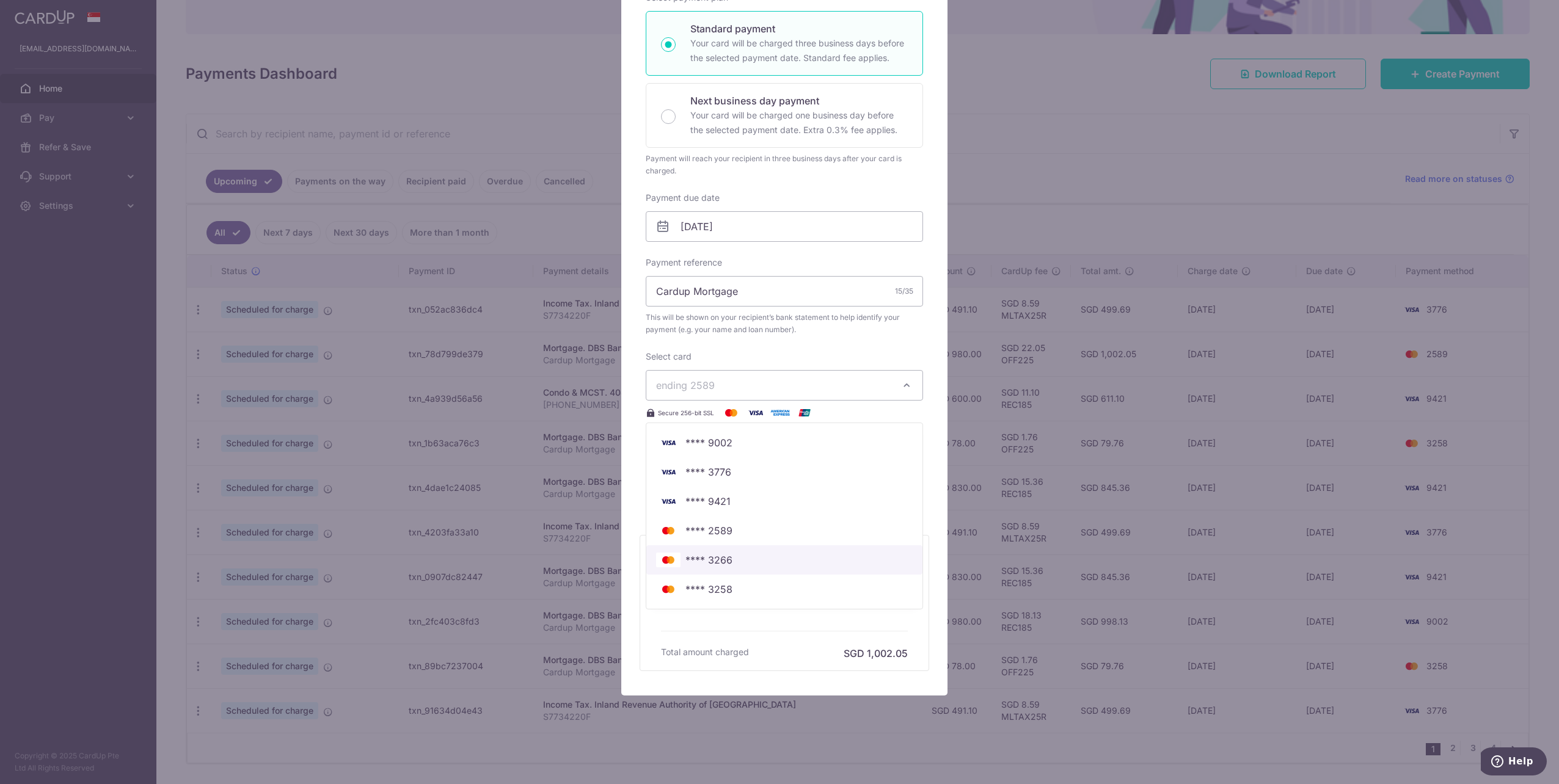
click at [739, 561] on span "**** 3266" at bounding box center [784, 560] width 256 height 14
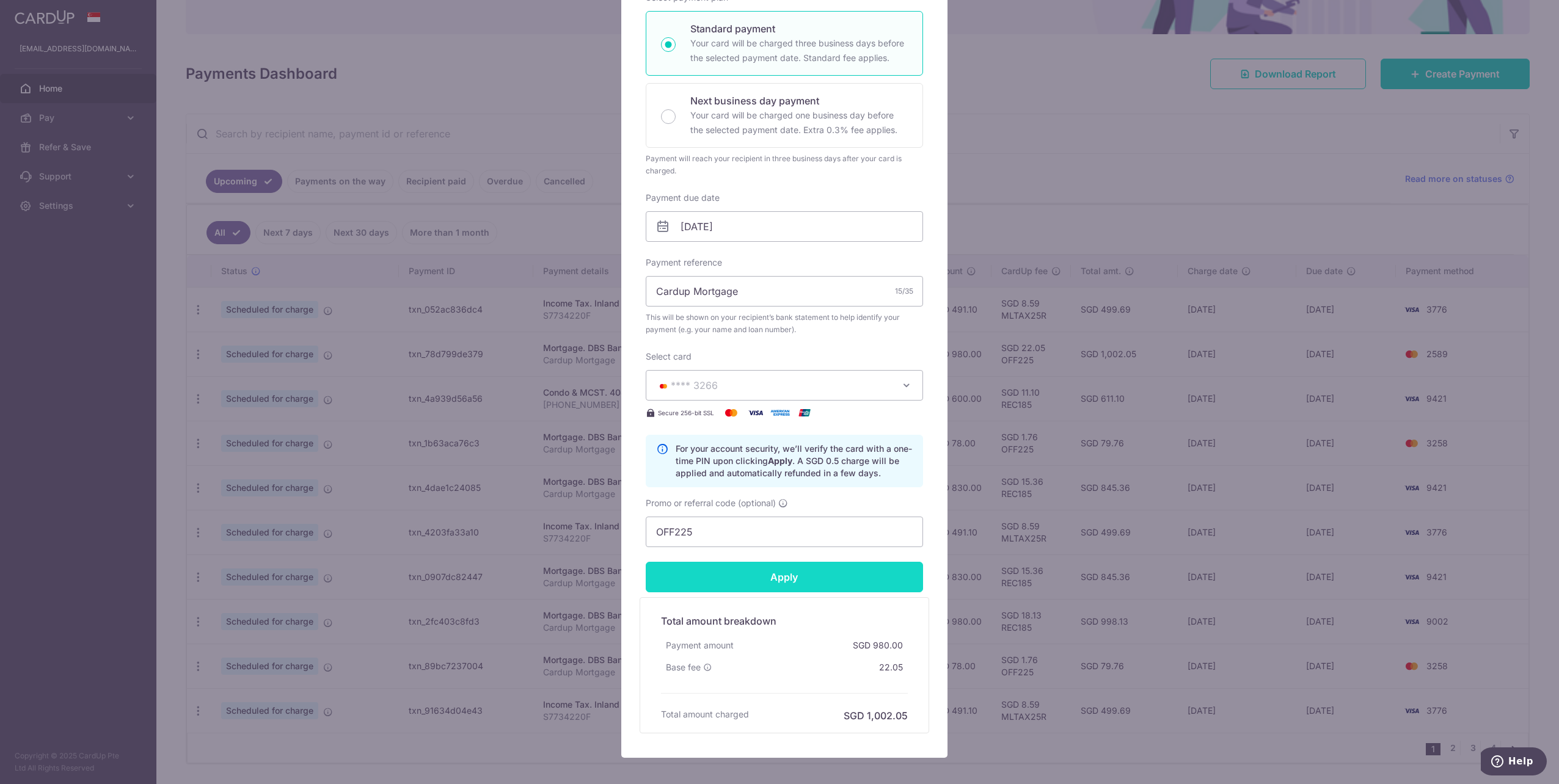
click at [818, 570] on input "Apply" at bounding box center [784, 577] width 277 height 30
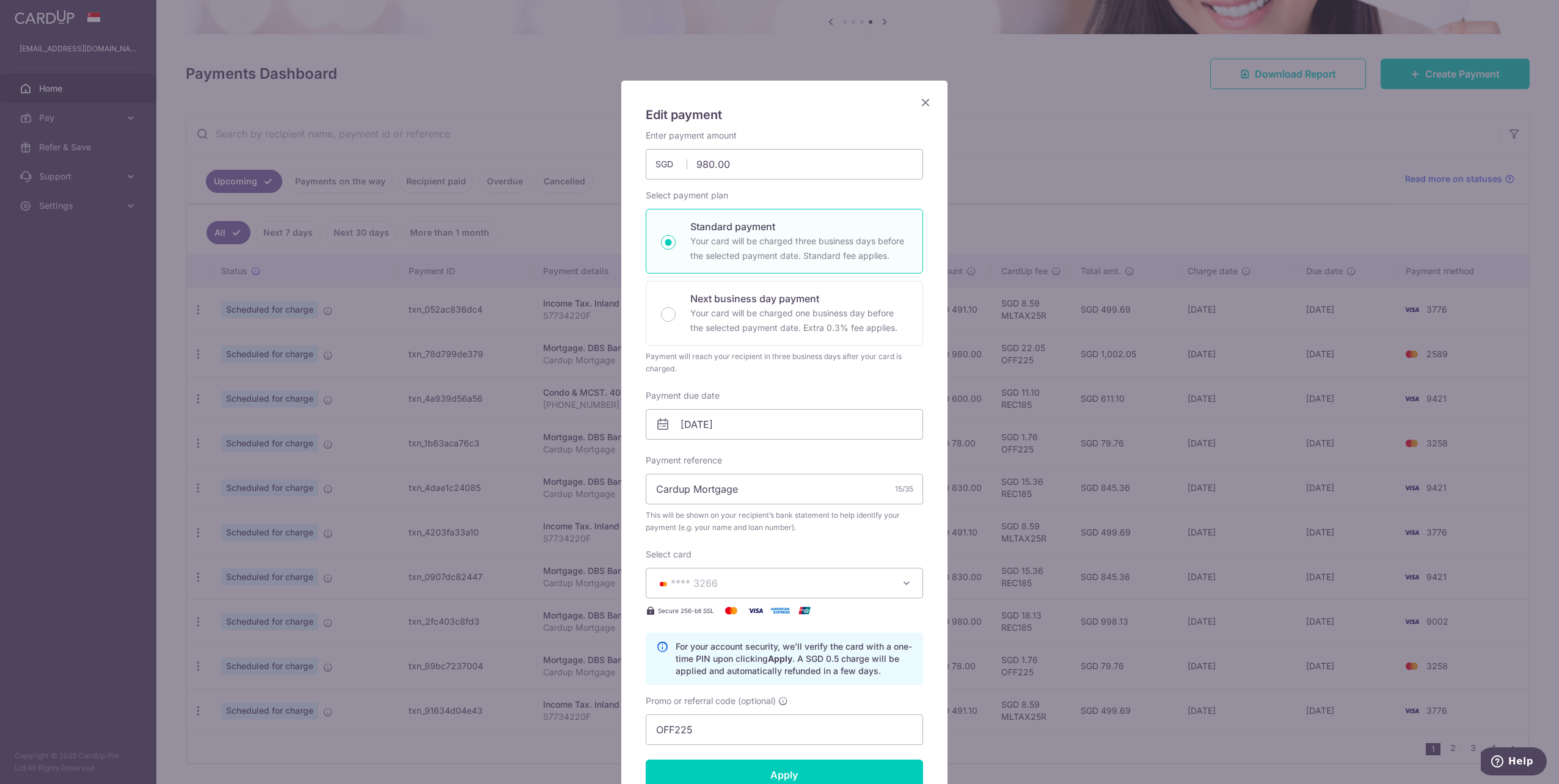
scroll to position [0, 0]
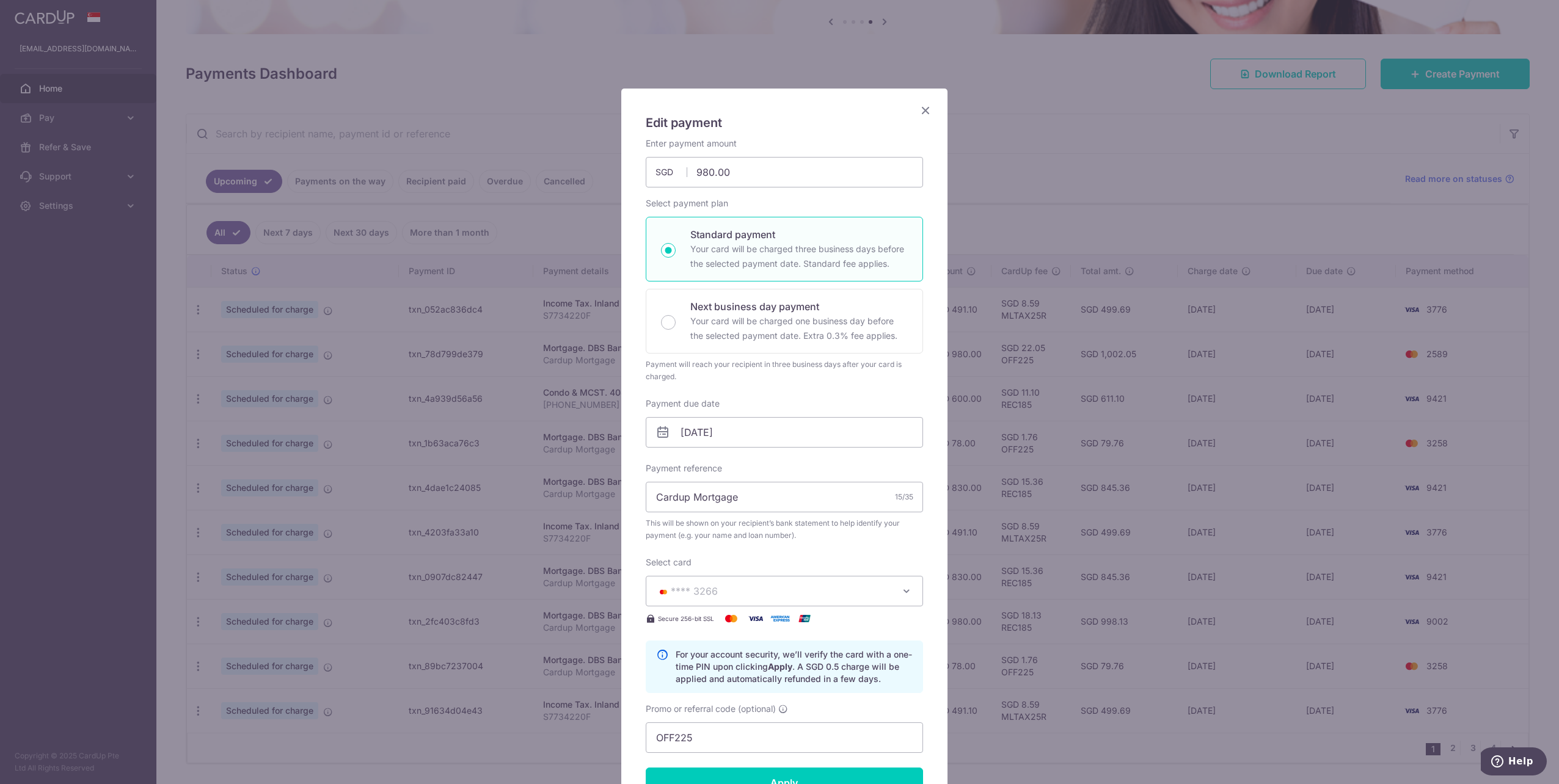
type input "Successfully Applied"
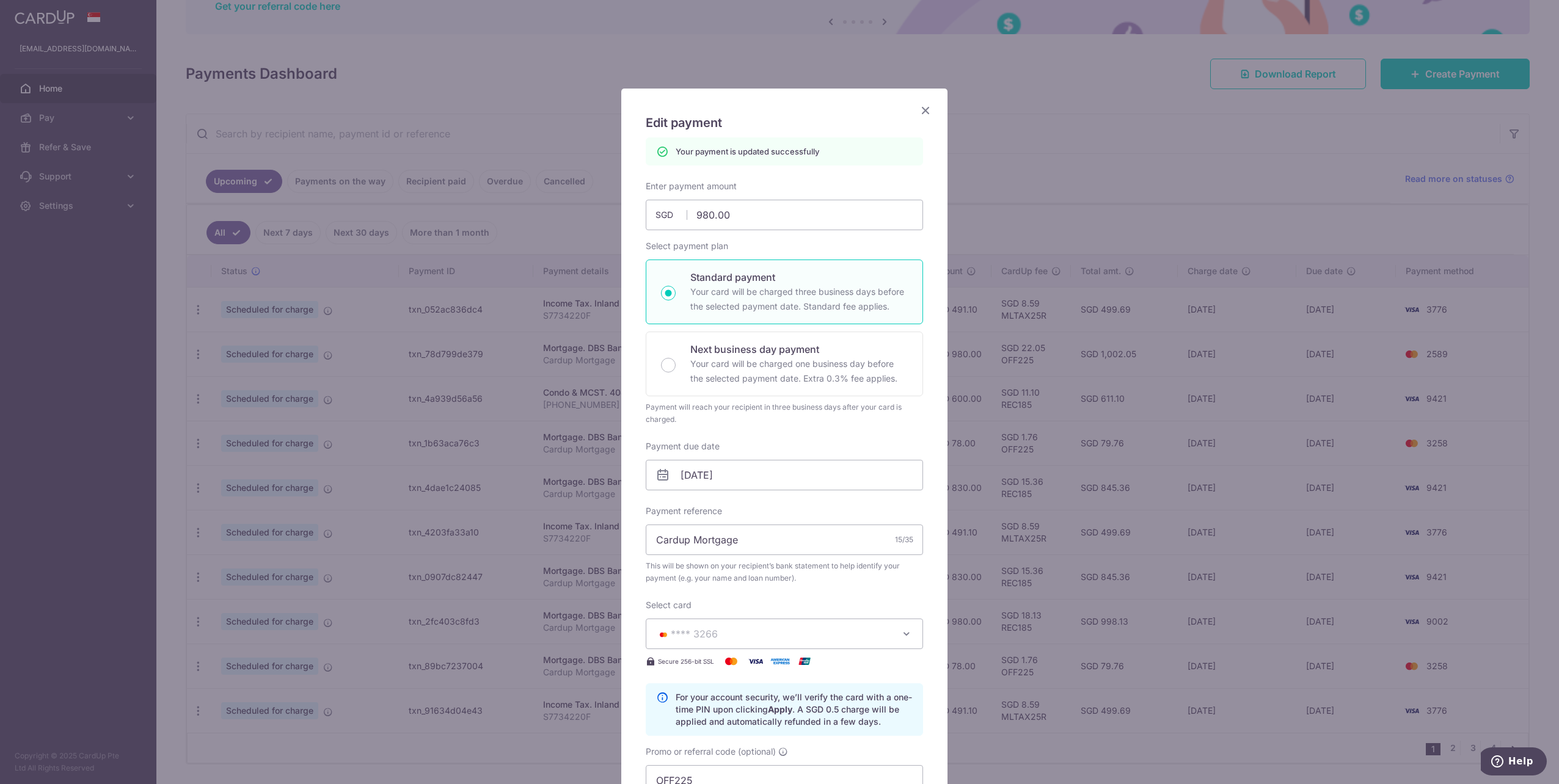
click at [921, 111] on icon "Close" at bounding box center [925, 110] width 14 height 15
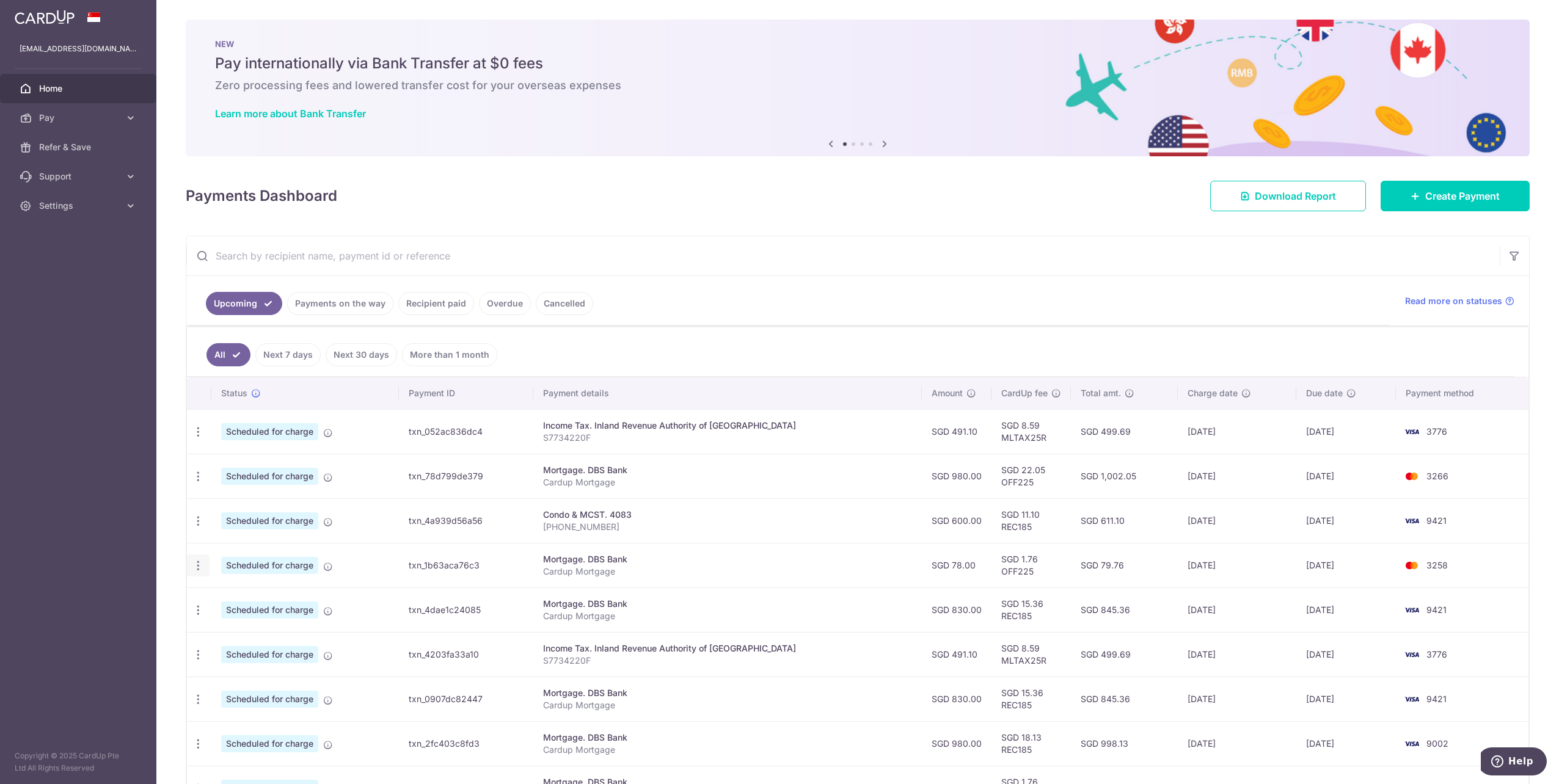
click at [199, 567] on icon "button" at bounding box center [198, 565] width 13 height 13
click at [240, 599] on span "Update payment" at bounding box center [263, 599] width 83 height 14
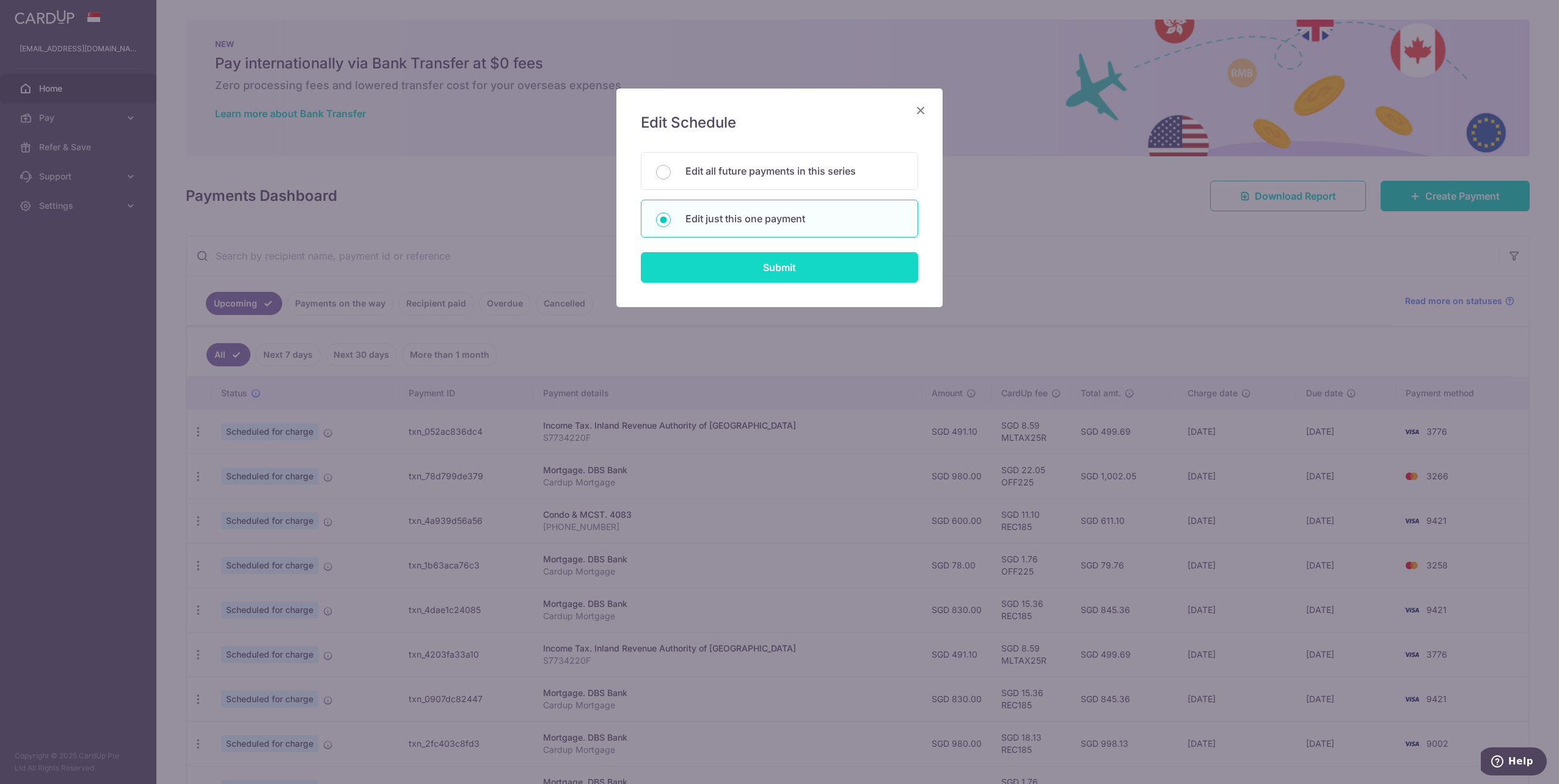
click at [779, 267] on input "Submit" at bounding box center [779, 267] width 277 height 30
radio input "true"
type input "78.00"
type input "[DATE]"
type input "Cardup Mortgage"
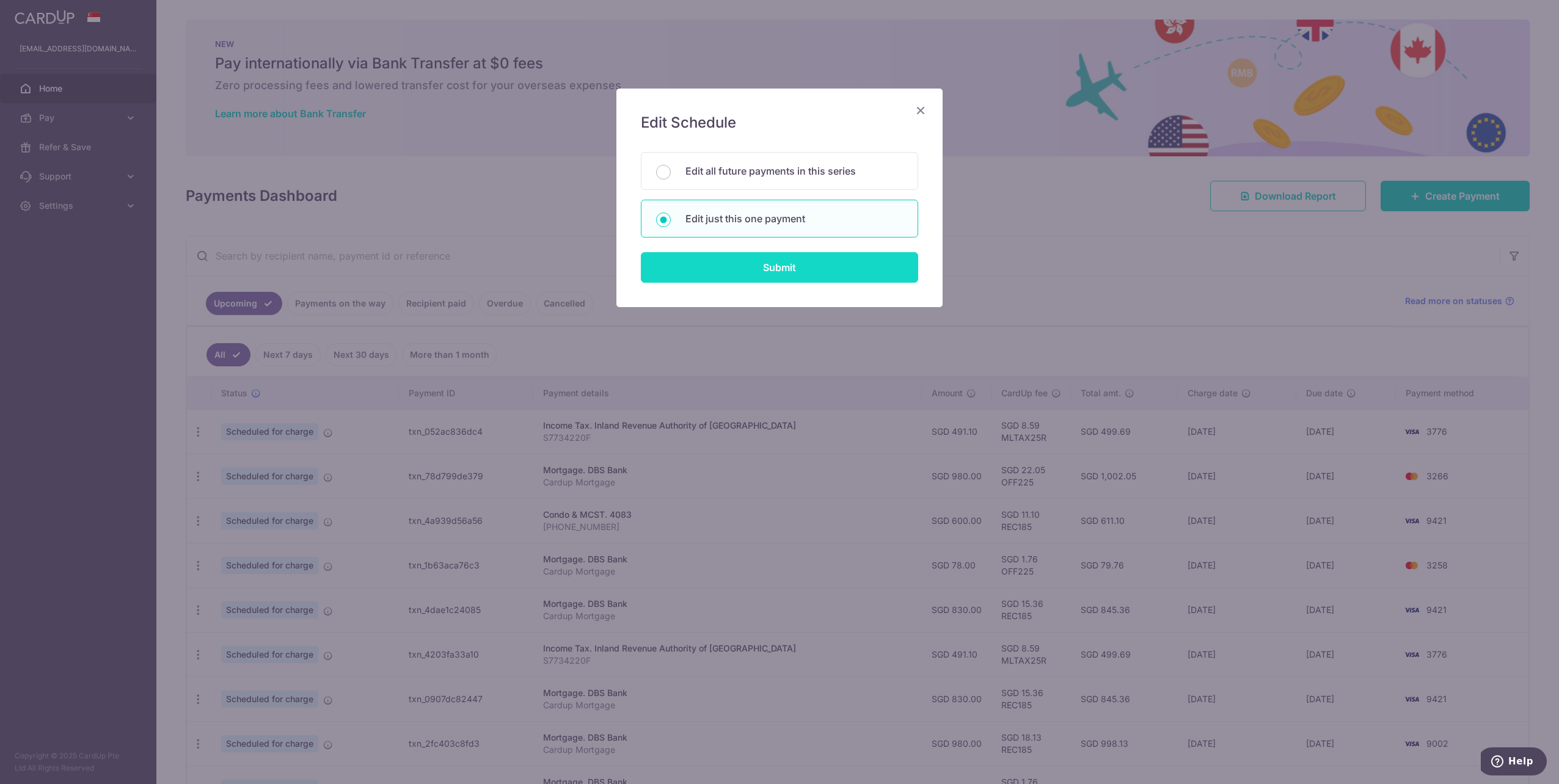
type input "OFF225"
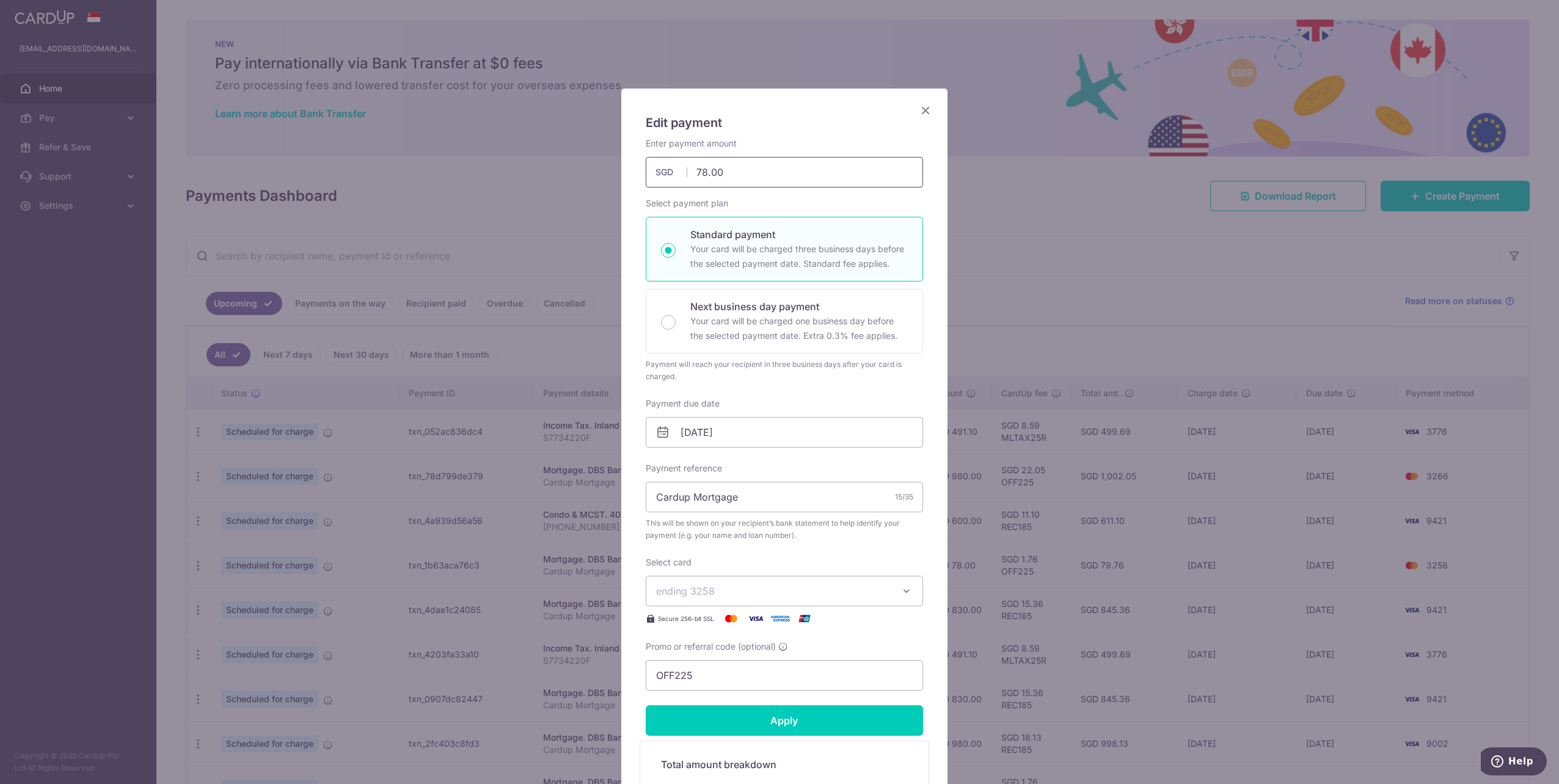
drag, startPoint x: 711, startPoint y: 163, endPoint x: 593, endPoint y: 126, distance: 123.7
click at [599, 127] on div "Edit payment By clicking apply, you will make changes to all payments to DBS Ba…" at bounding box center [779, 392] width 1559 height 784
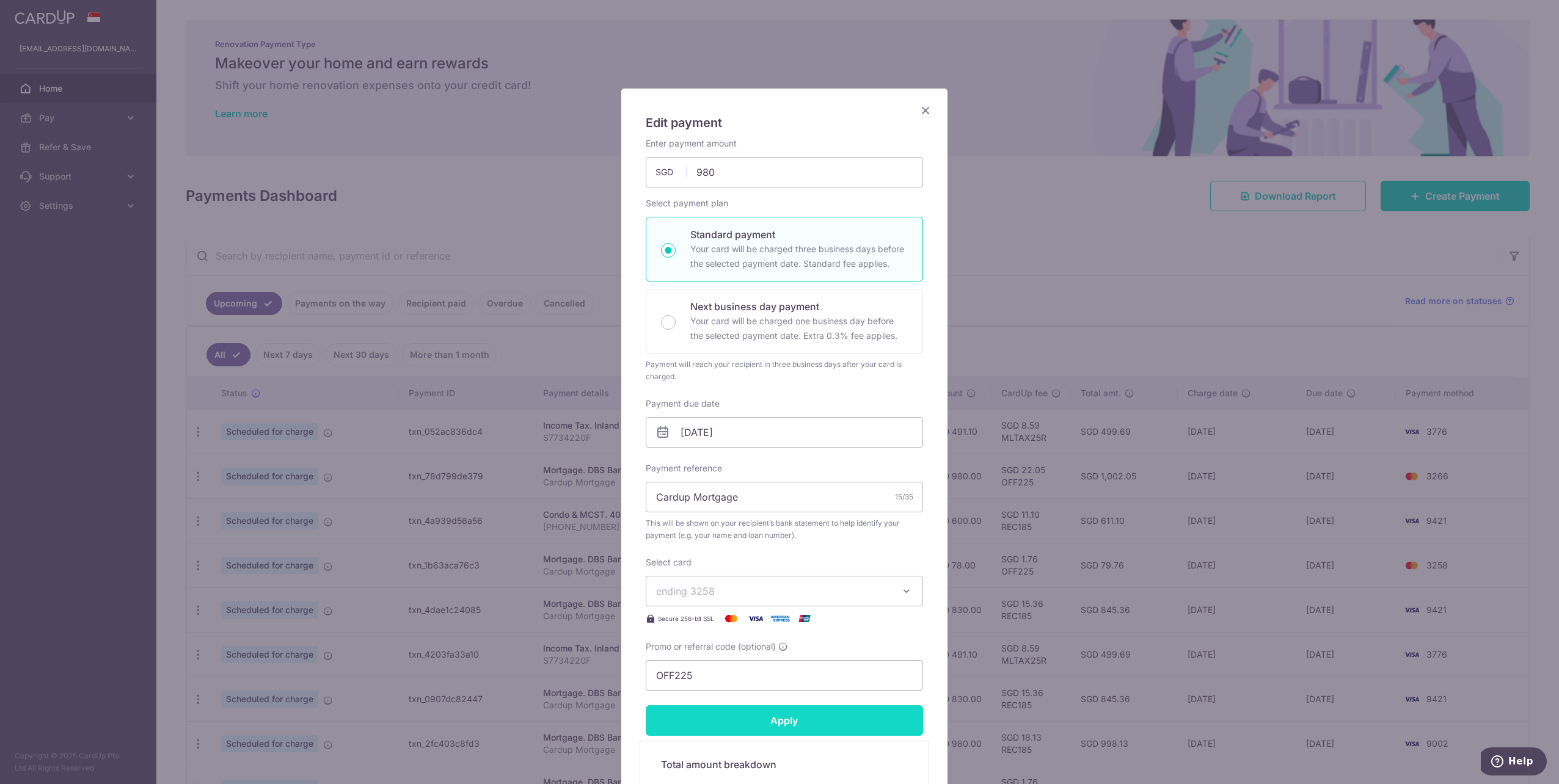
type input "980.00"
click at [797, 714] on input "Apply" at bounding box center [784, 720] width 277 height 30
type input "Successfully Applied"
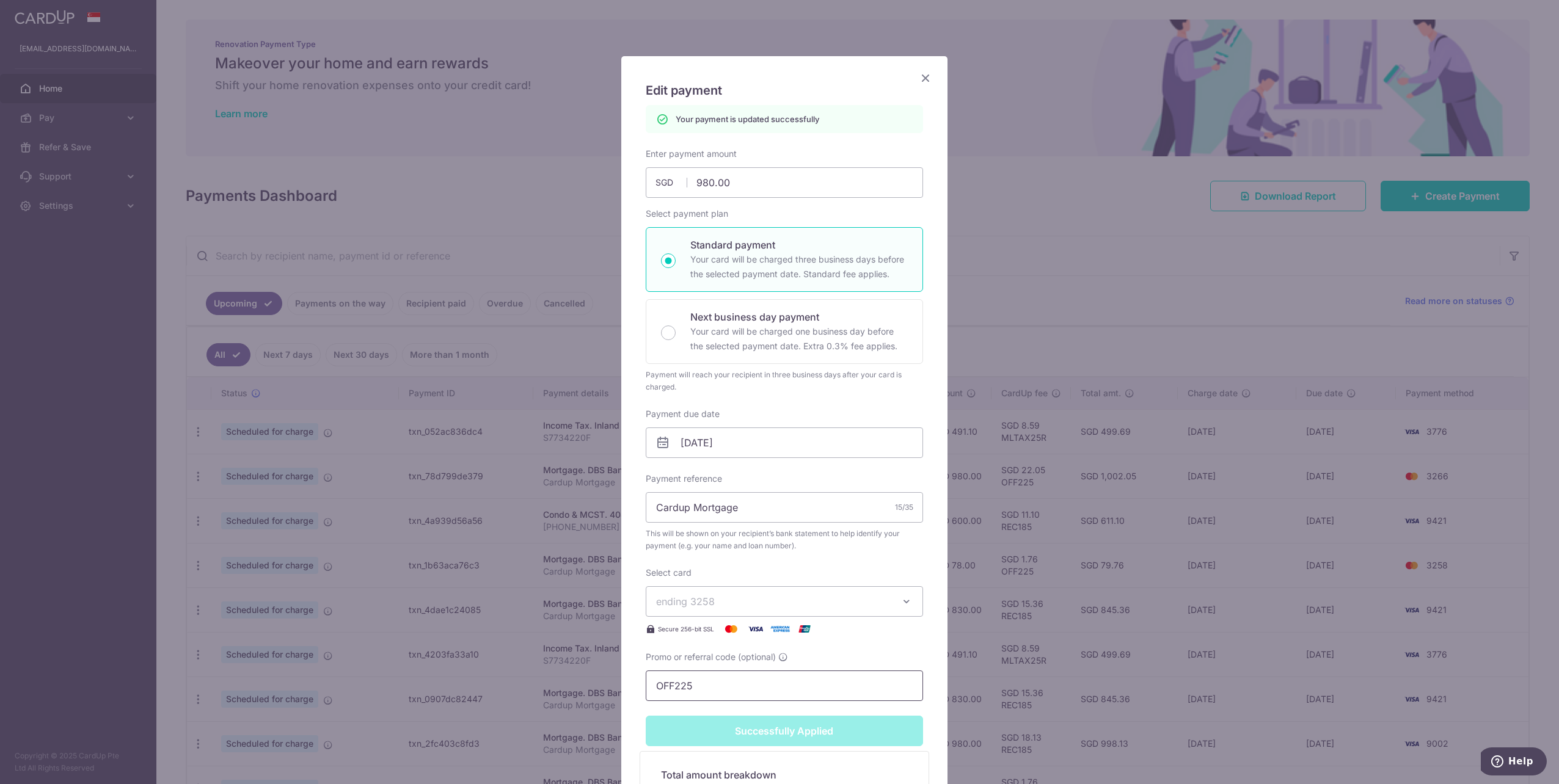
scroll to position [61, 0]
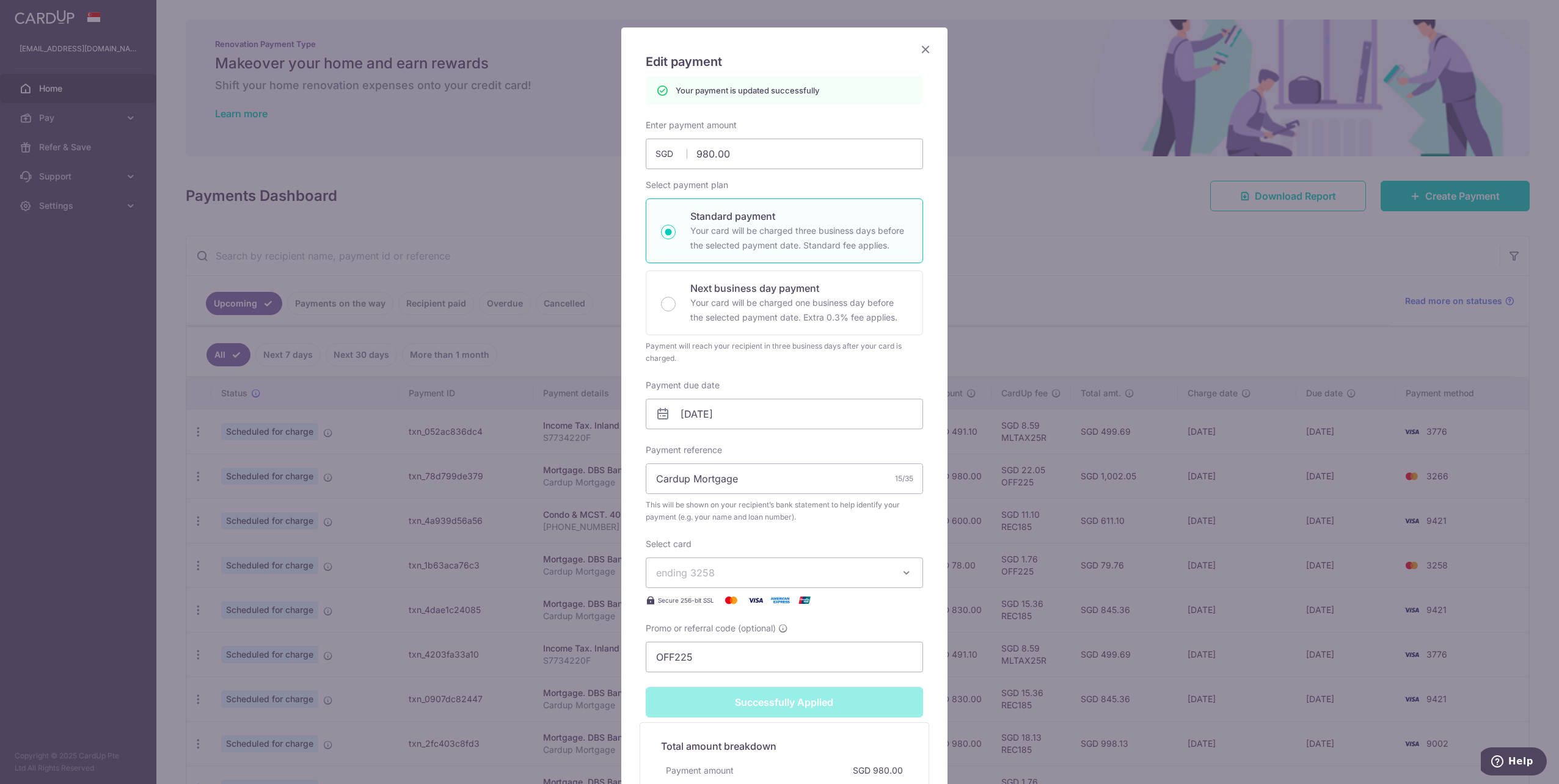
click at [919, 48] on icon "Close" at bounding box center [925, 49] width 14 height 15
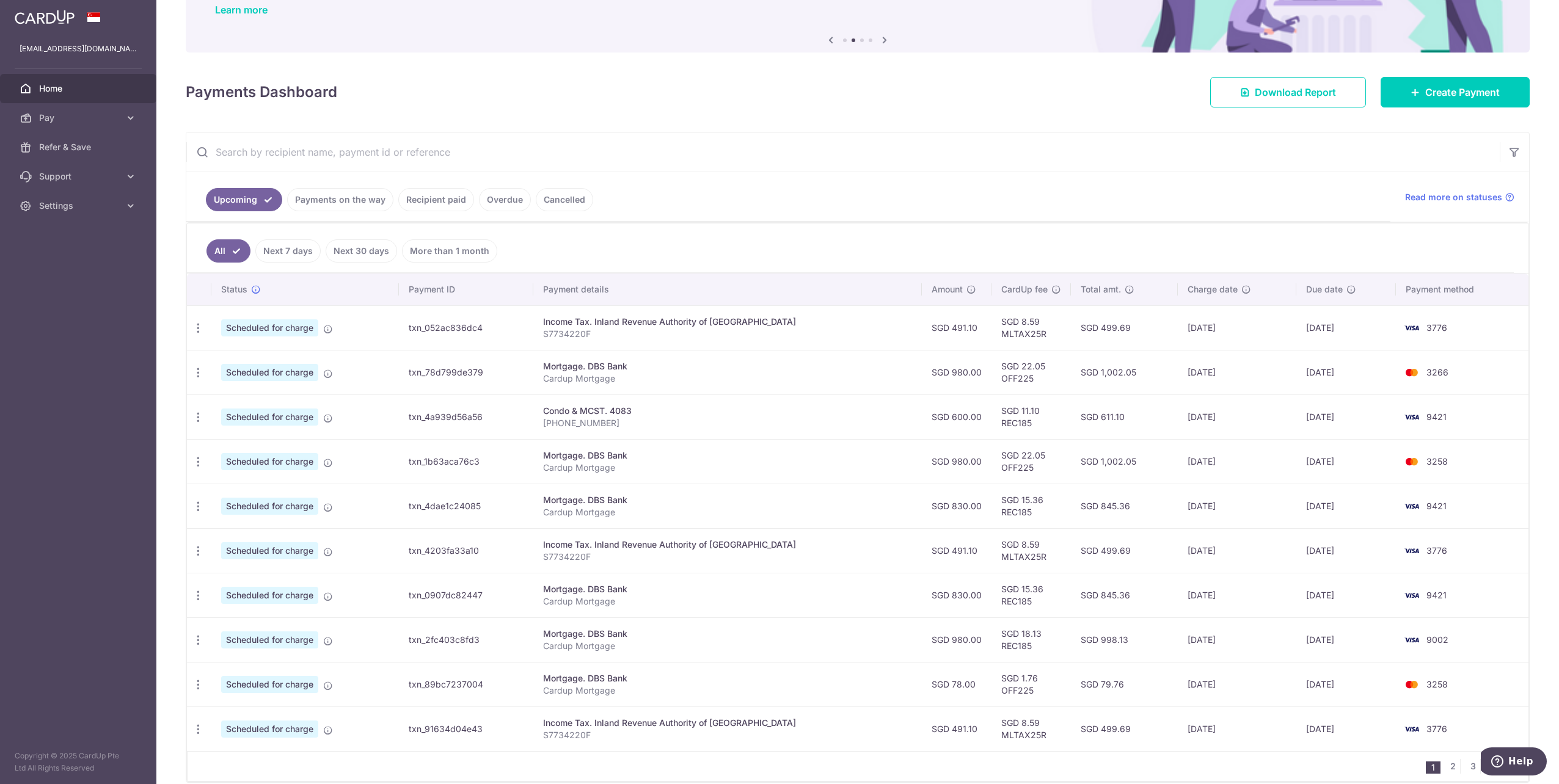
scroll to position [122, 0]
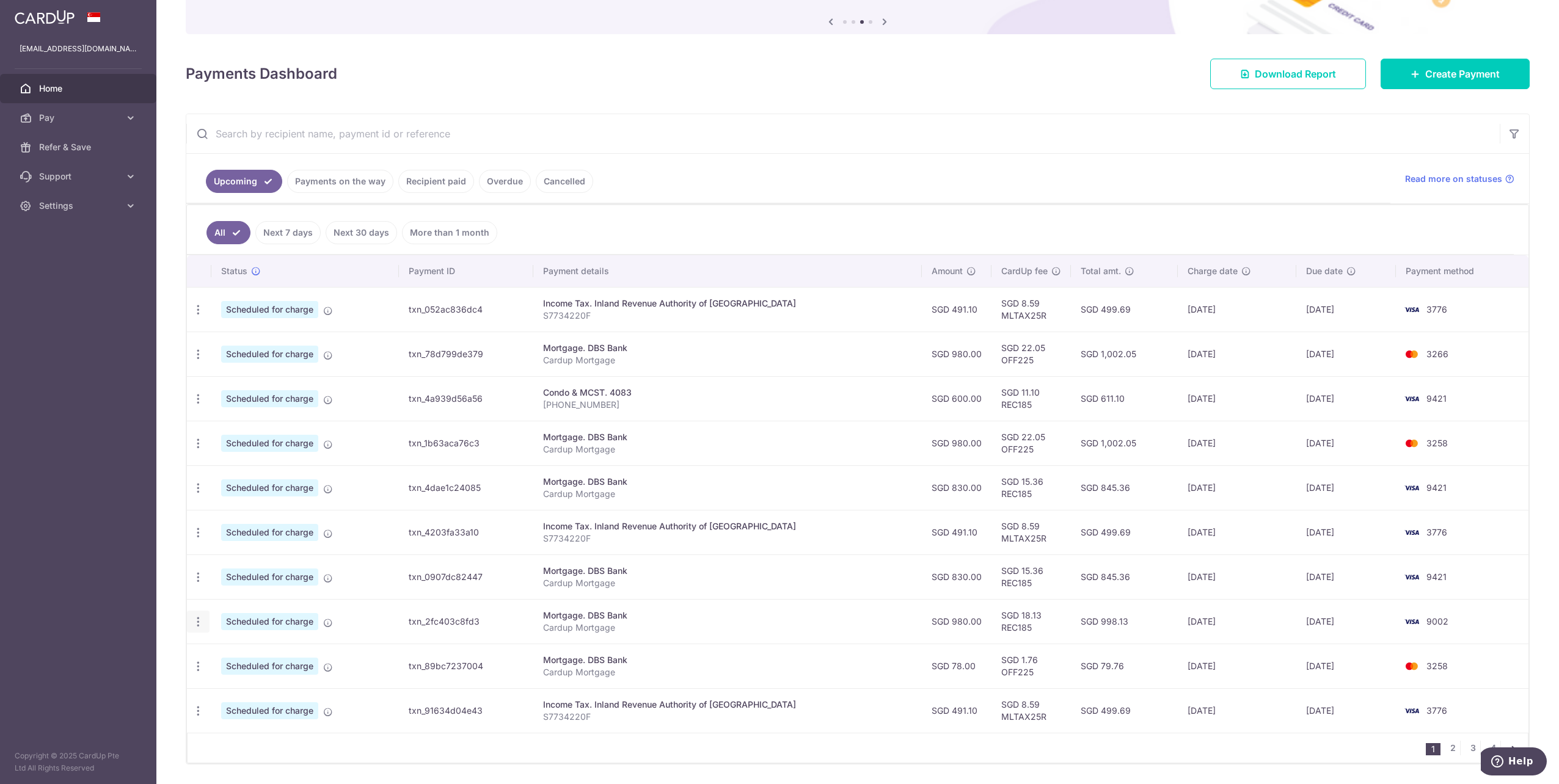
click at [200, 619] on icon "button" at bounding box center [198, 622] width 13 height 13
click at [270, 655] on span "Update payment" at bounding box center [263, 655] width 83 height 14
radio input "true"
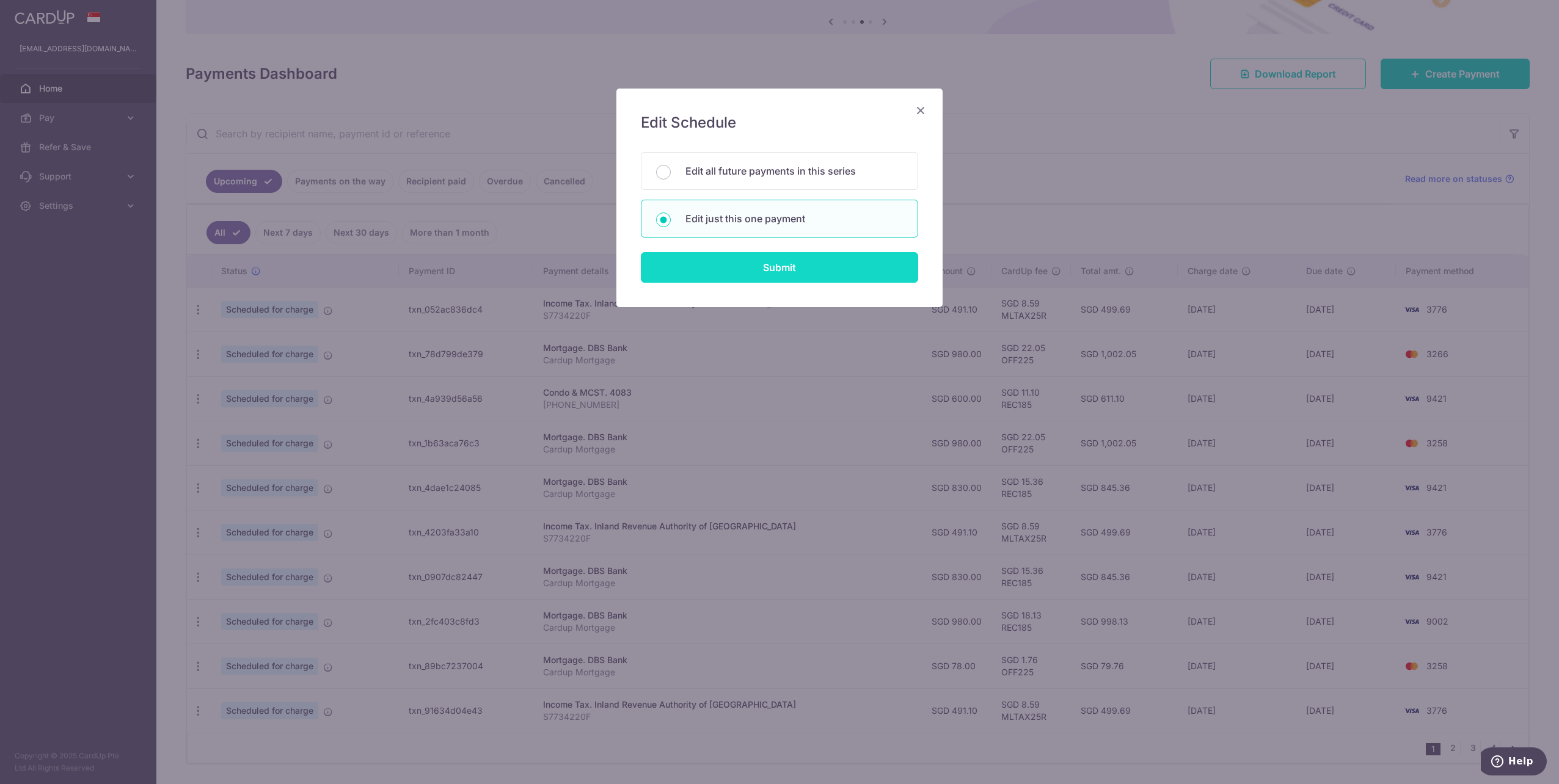
click at [788, 277] on input "Submit" at bounding box center [779, 267] width 277 height 30
radio input "true"
type input "980.00"
type input "[DATE]"
type input "Cardup Mortgage"
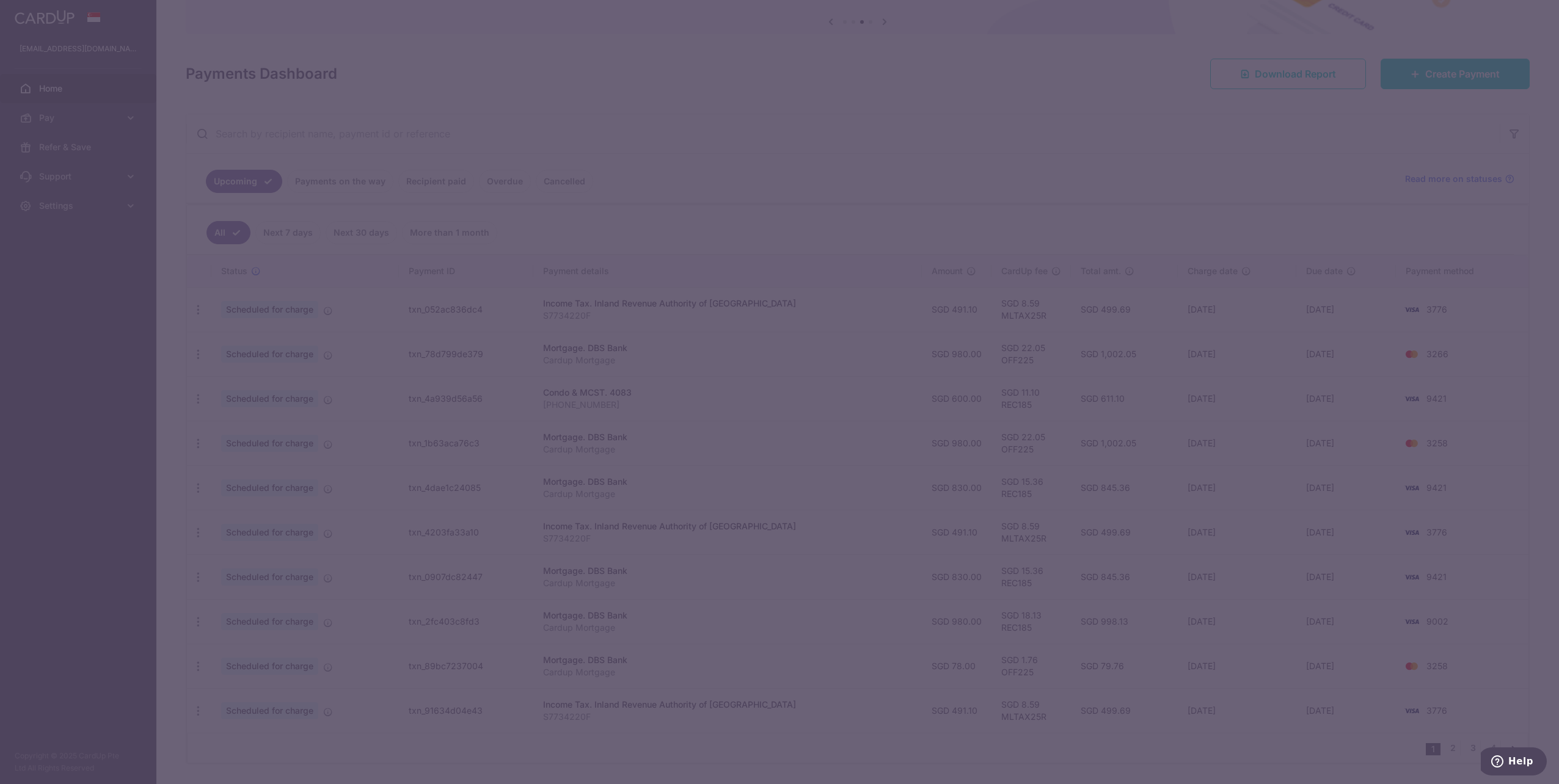
type input "REC185"
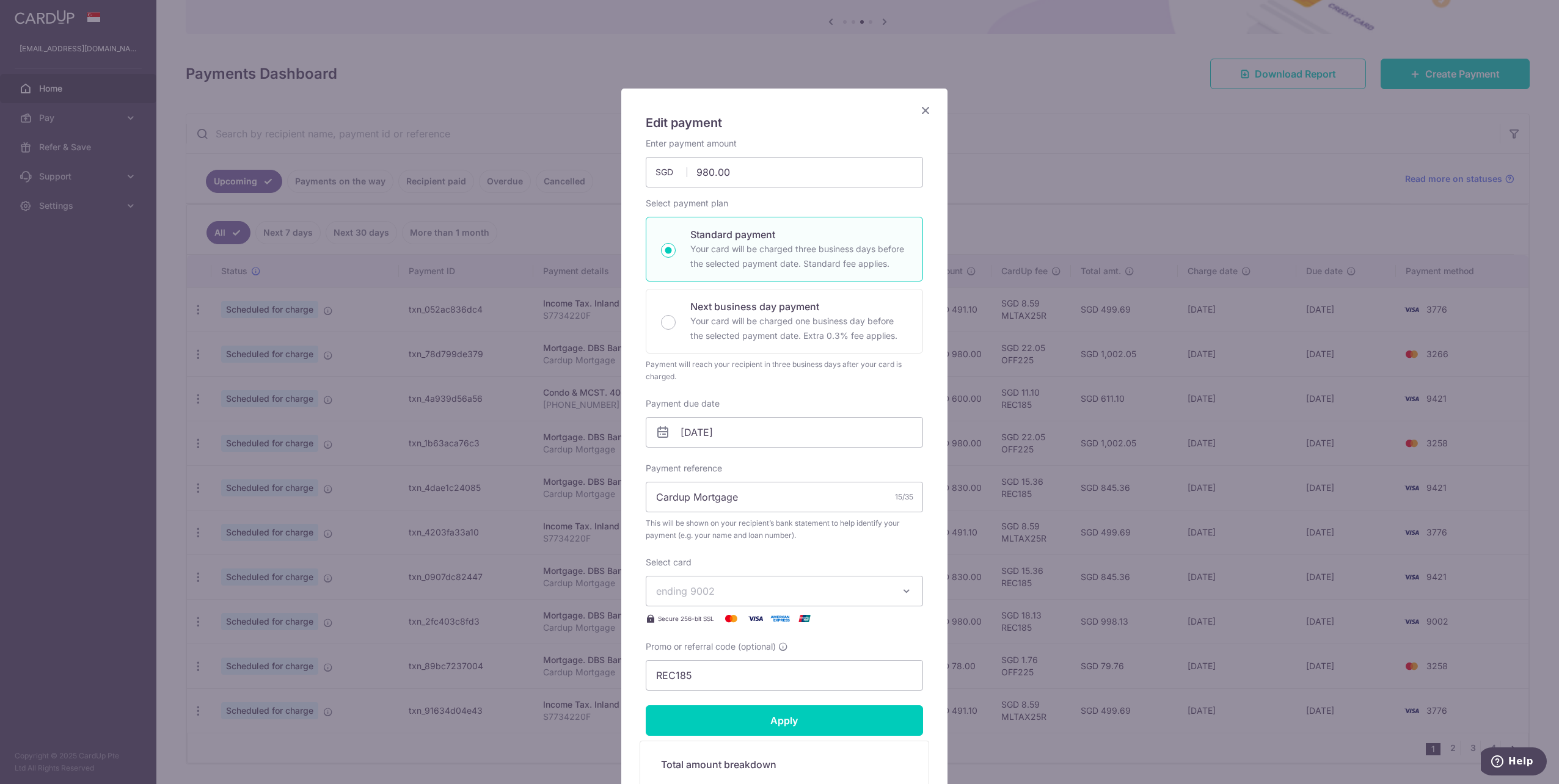
click at [885, 605] on button "ending 9002" at bounding box center [784, 591] width 277 height 30
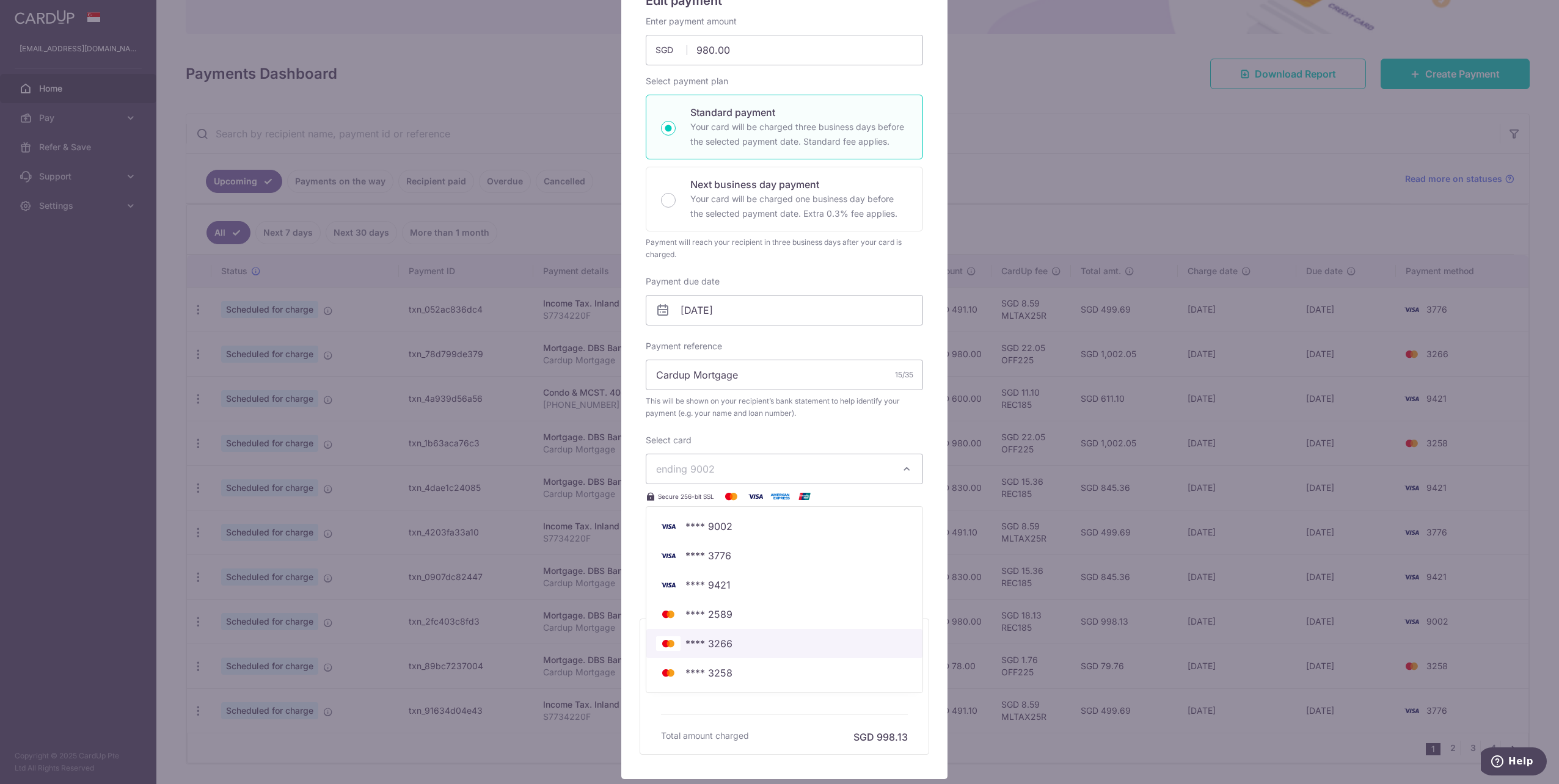
click at [759, 642] on span "**** 3266" at bounding box center [784, 643] width 256 height 14
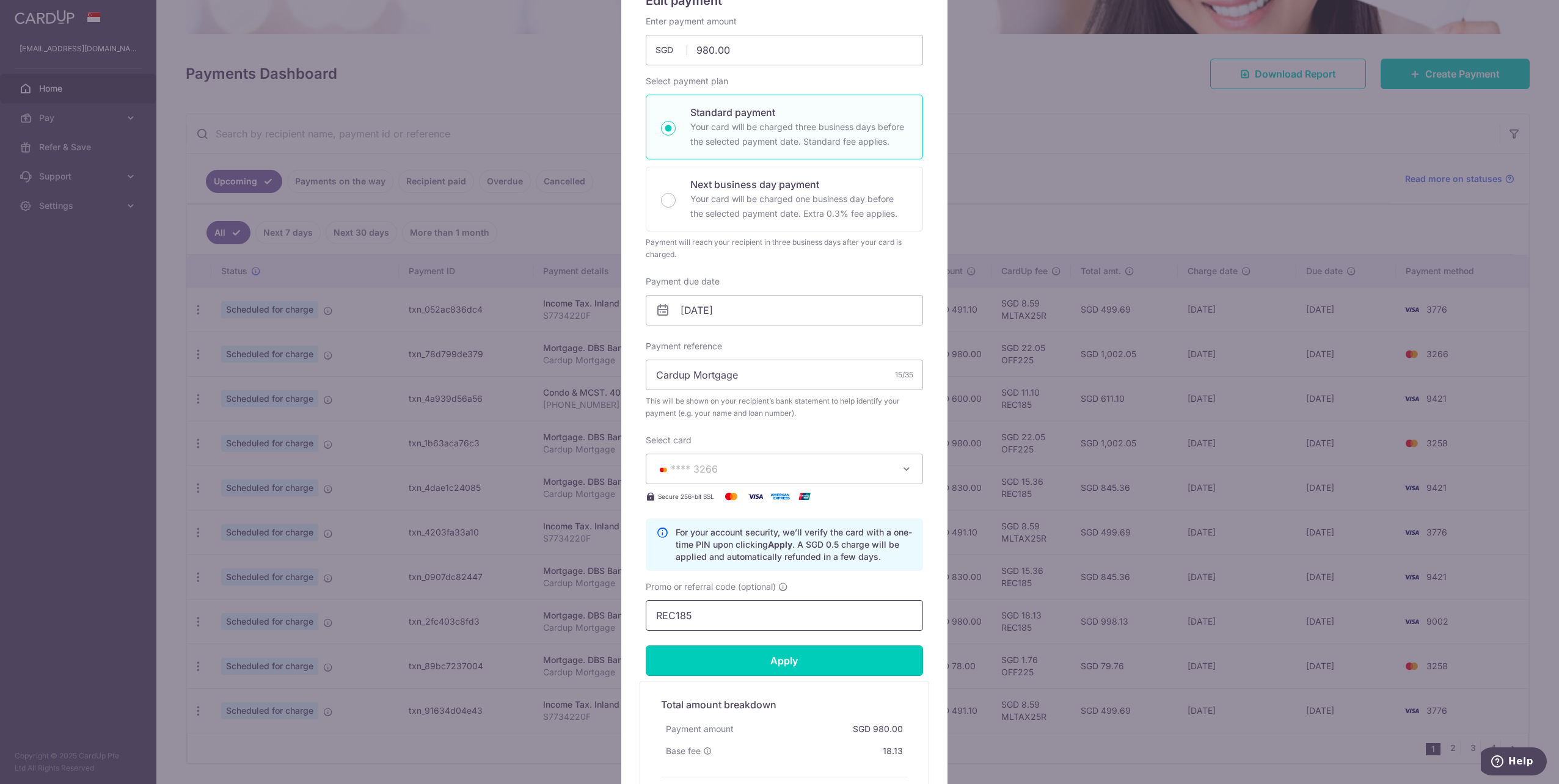
drag, startPoint x: 818, startPoint y: 671, endPoint x: 741, endPoint y: 613, distance: 96.4
click at [759, 613] on form "By clicking apply, you will make changes to all payments to DBS Bank scheduled …" at bounding box center [784, 415] width 277 height 802
click at [742, 613] on input "REC185" at bounding box center [784, 616] width 277 height 30
drag, startPoint x: 702, startPoint y: 615, endPoint x: 478, endPoint y: 585, distance: 226.0
click at [481, 587] on div "Edit payment By clicking apply, you will make changes to all payments to DBS Ba…" at bounding box center [779, 392] width 1559 height 784
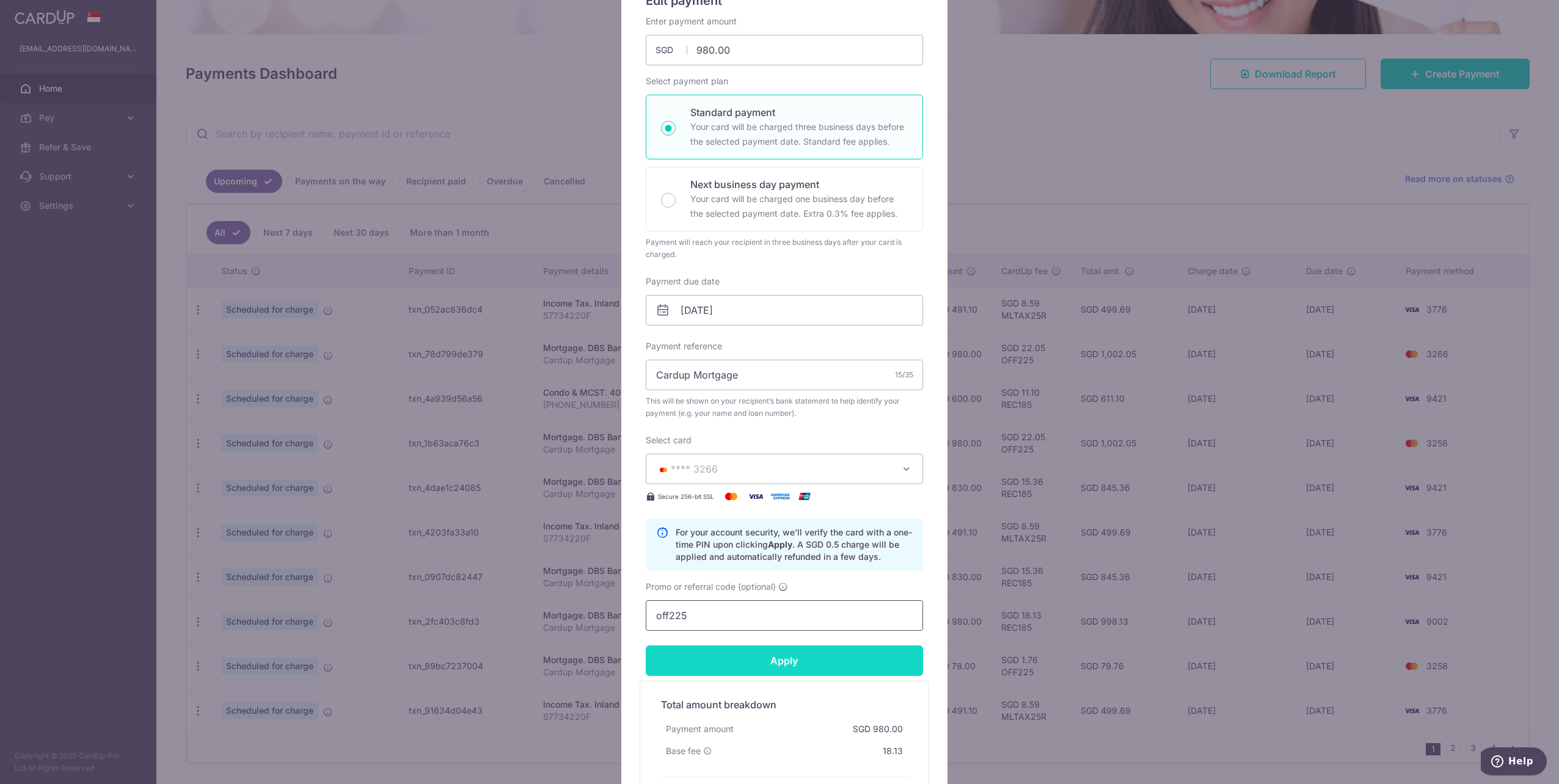
type input "off225"
click at [813, 657] on input "Apply" at bounding box center [784, 661] width 277 height 30
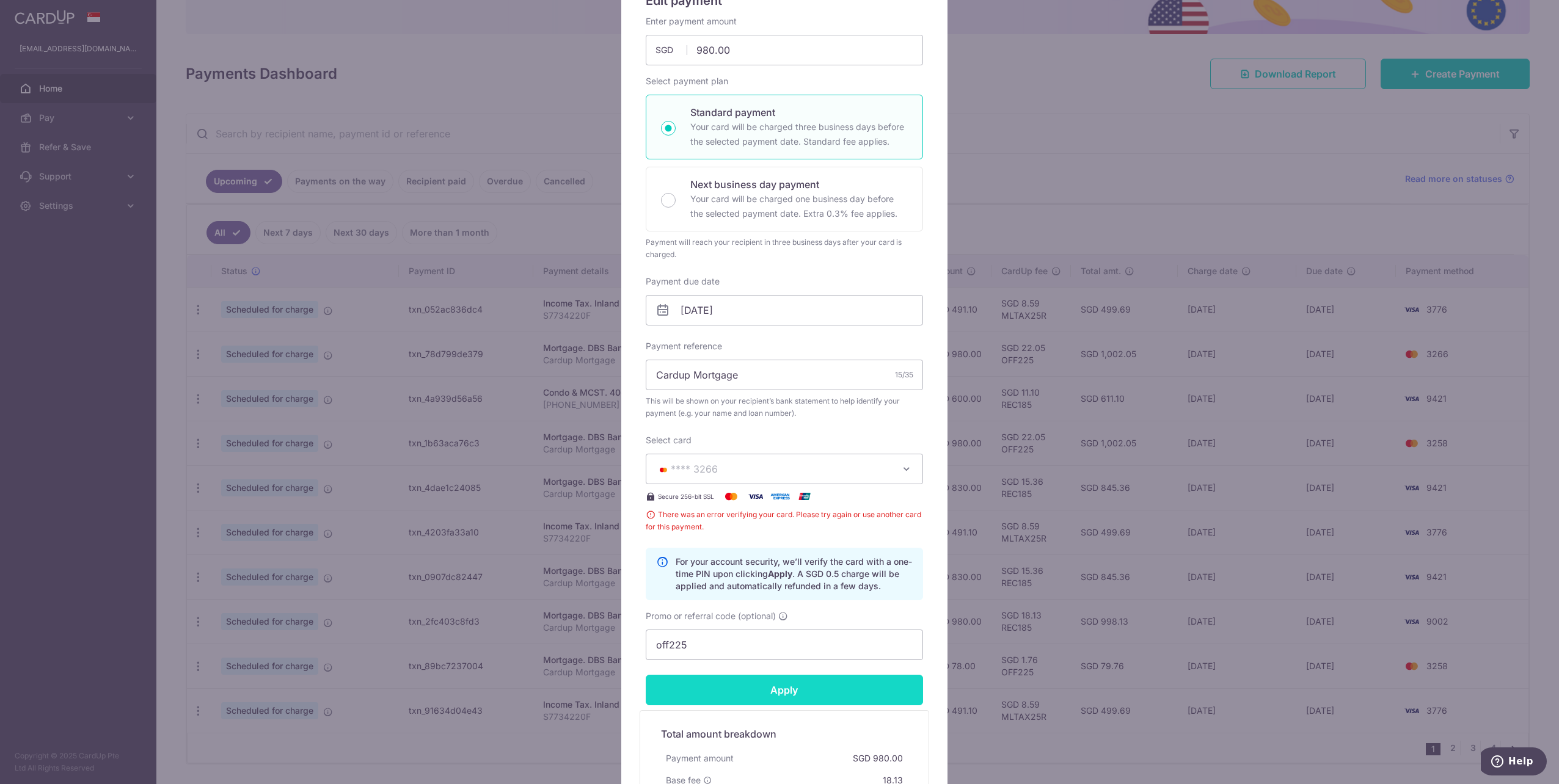
click at [759, 691] on input "Apply" at bounding box center [784, 690] width 277 height 30
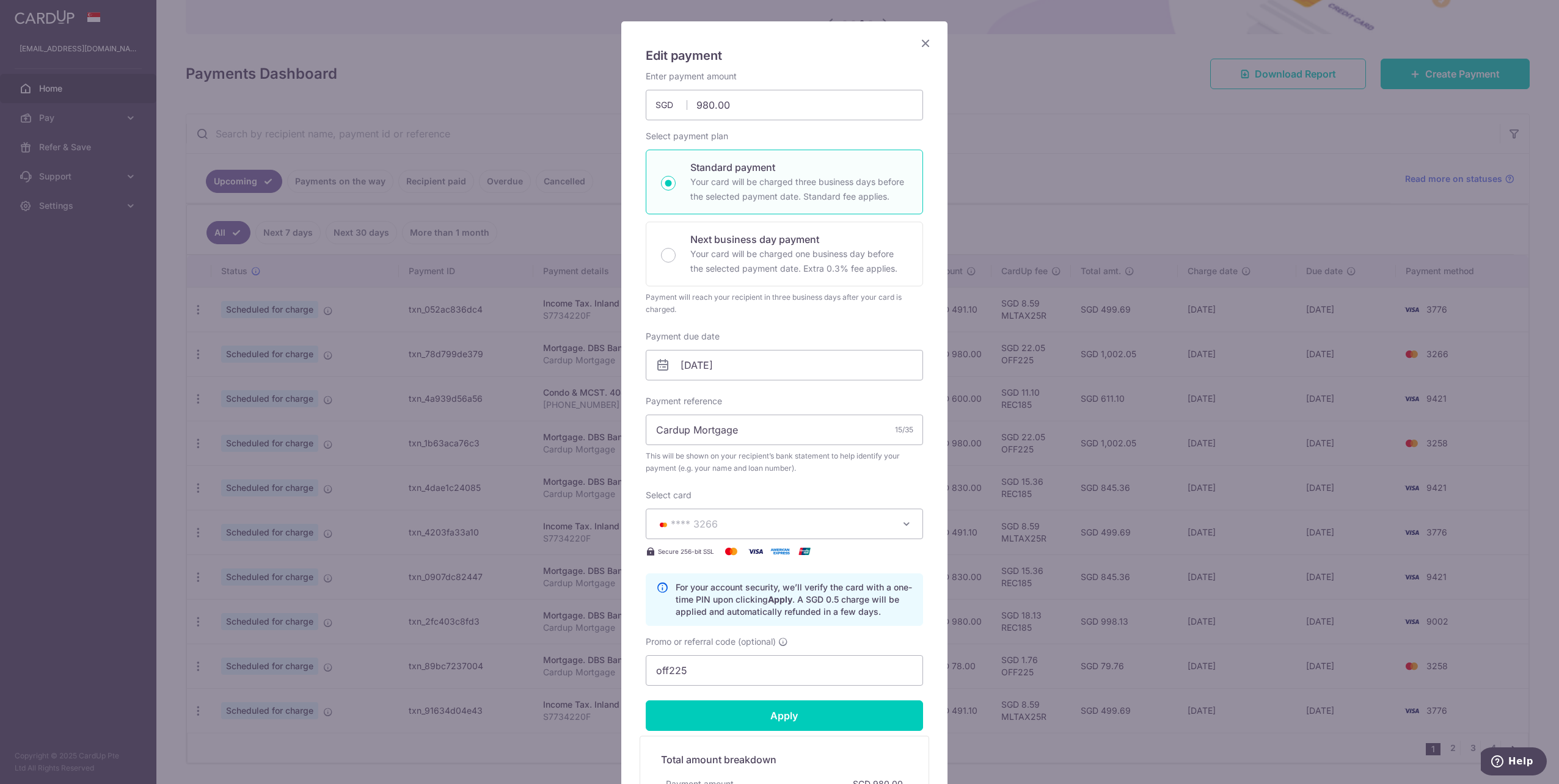
scroll to position [0, 0]
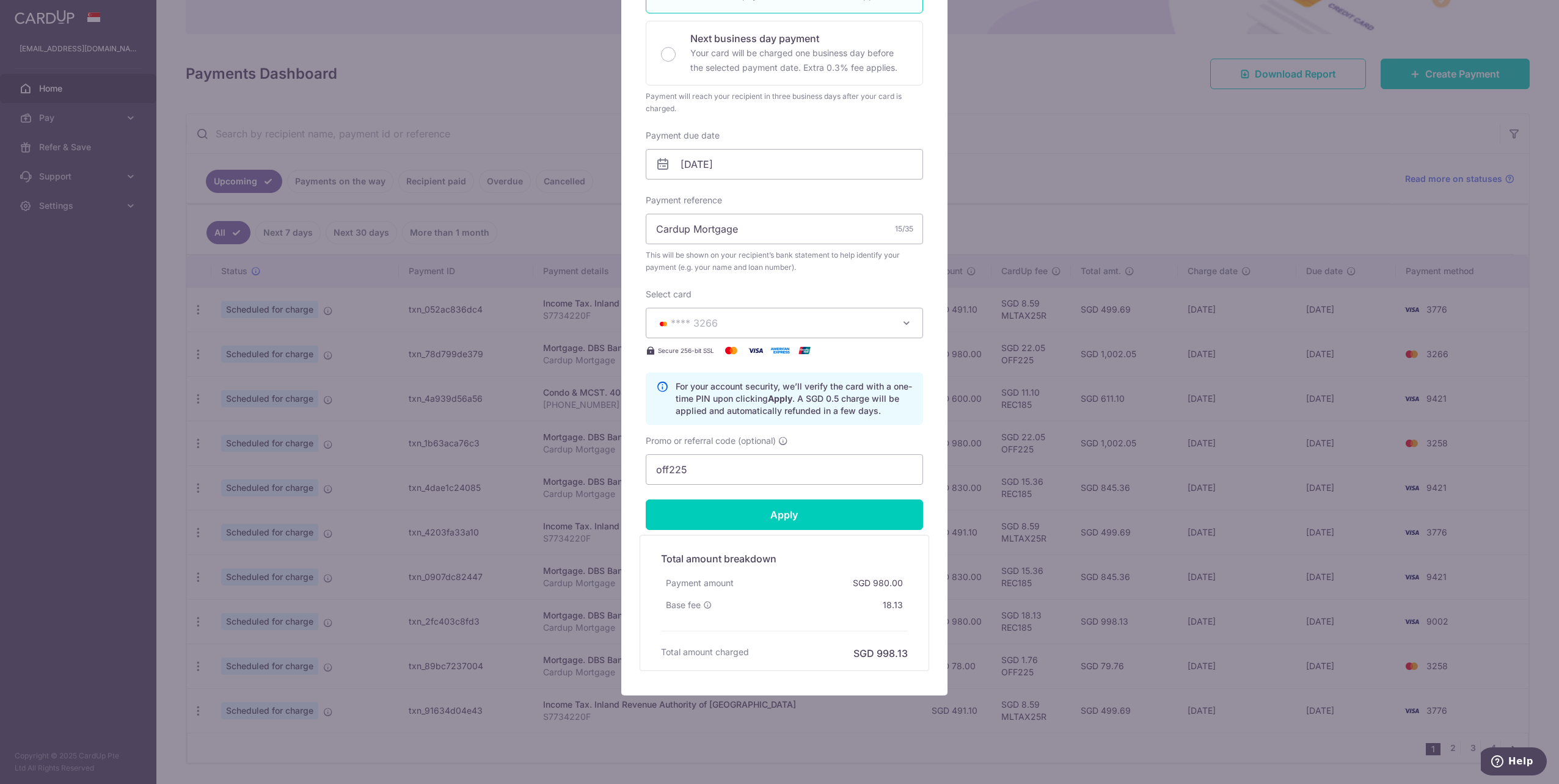
type input "Successfully Applied"
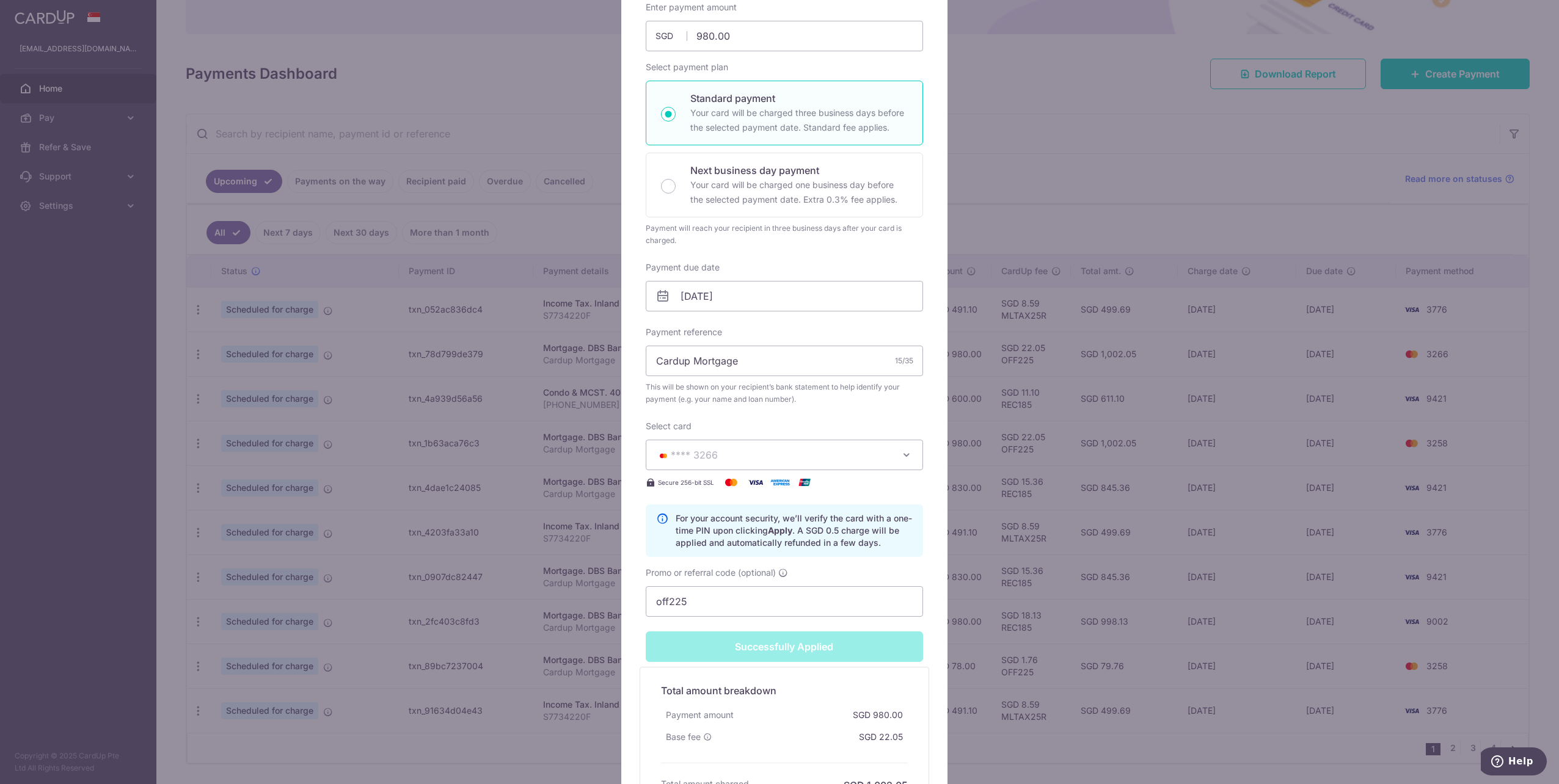
scroll to position [66, 0]
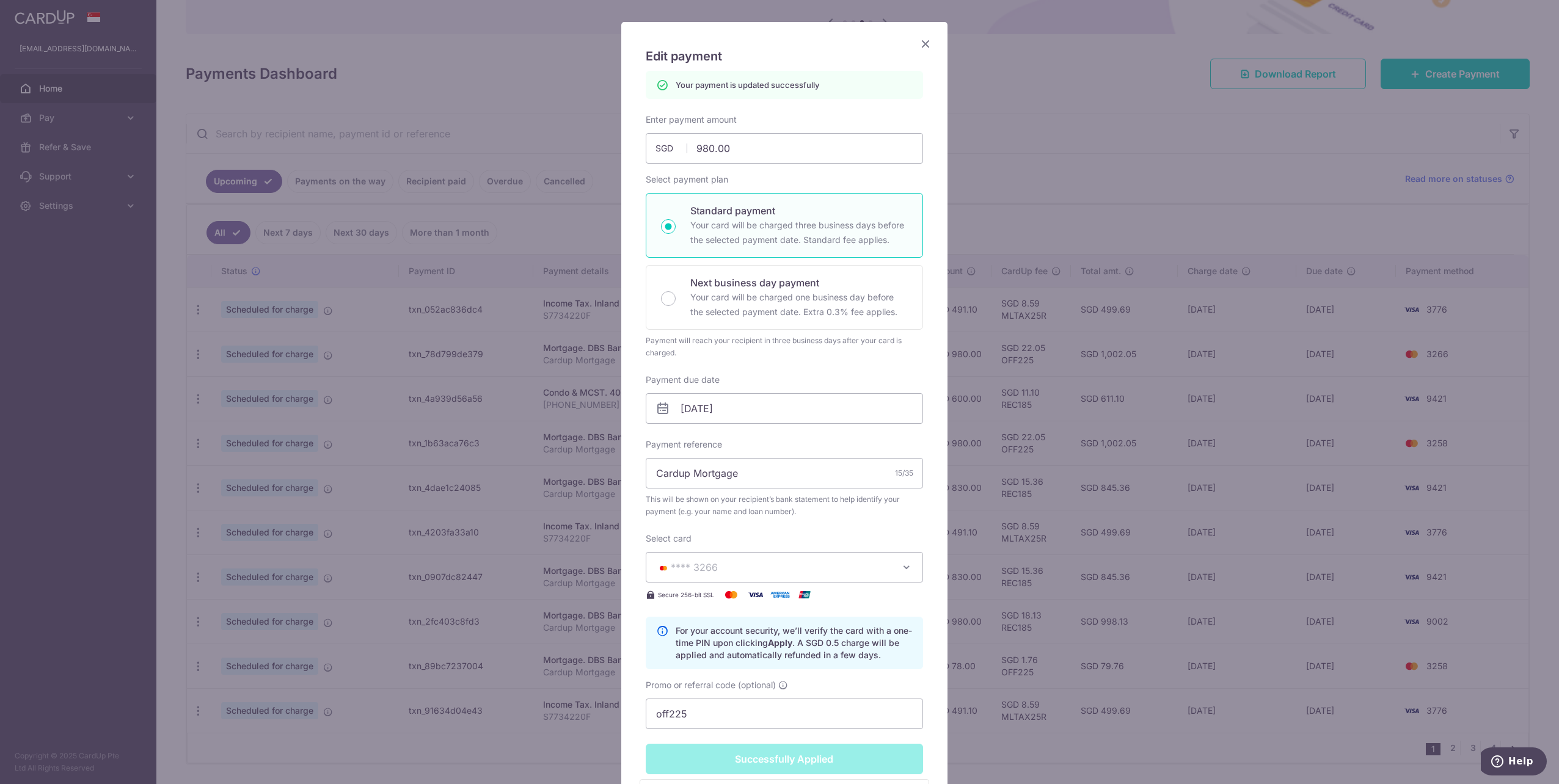
click at [924, 39] on icon "Close" at bounding box center [925, 44] width 14 height 15
